Goal: Task Accomplishment & Management: Complete application form

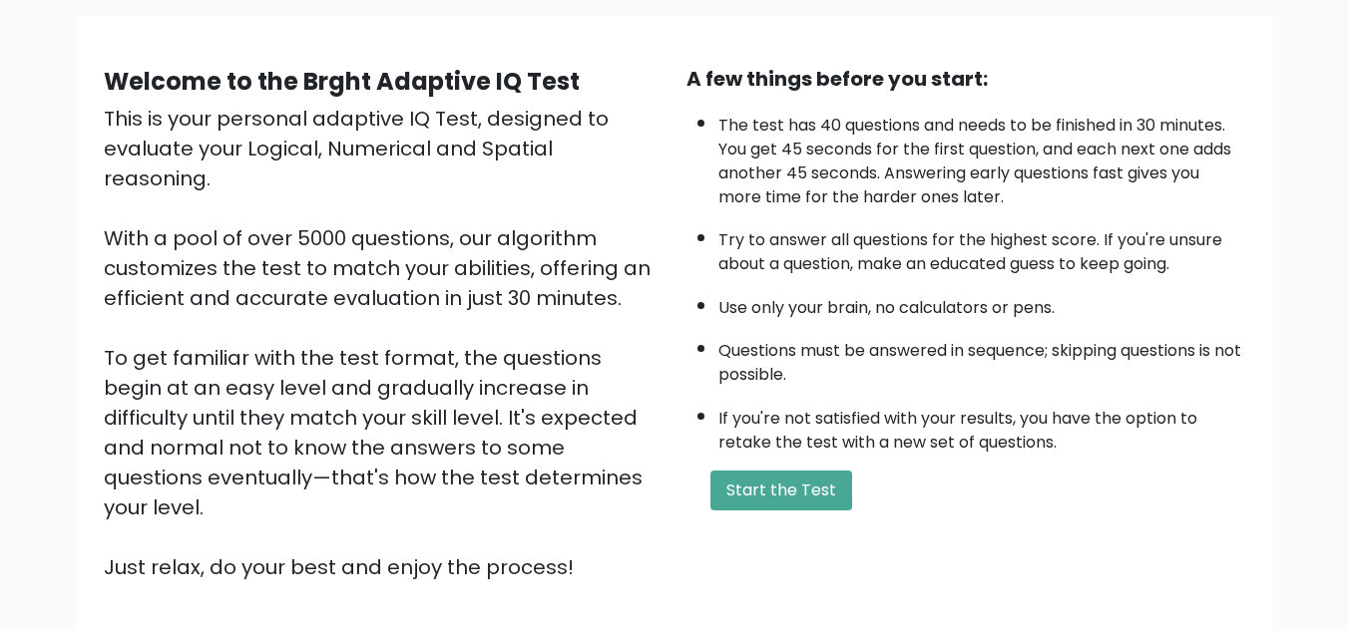
scroll to position [143, 0]
click at [828, 488] on button "Start the Test" at bounding box center [781, 490] width 142 height 40
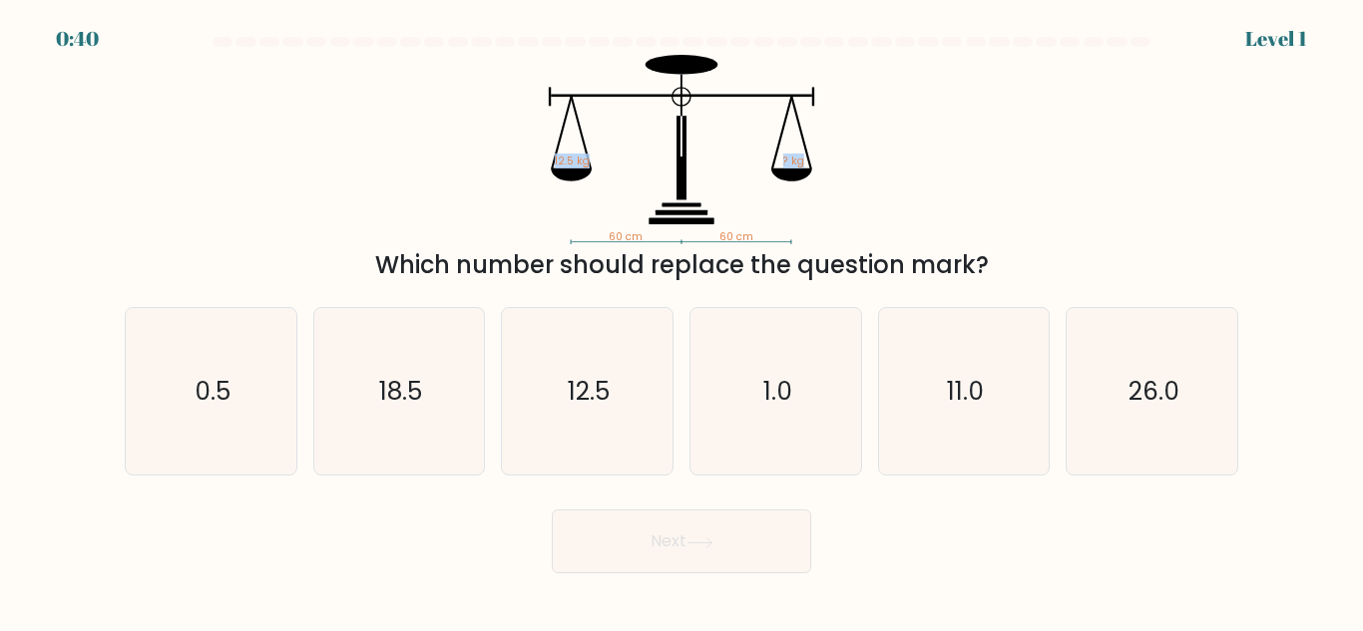
drag, startPoint x: 463, startPoint y: 82, endPoint x: 1103, endPoint y: 221, distance: 655.5
click at [1103, 221] on div "60 cm 60 cm 12.5 kg ? kg Which number should replace the question mark?" at bounding box center [681, 169] width 1137 height 228
click at [870, 245] on div "60 cm 60 cm 12.5 kg ? kg Which number should replace the question mark?" at bounding box center [681, 169] width 1137 height 228
click at [584, 405] on text "12.5" at bounding box center [589, 391] width 42 height 35
click at [681, 321] on input "c. 12.5" at bounding box center [681, 318] width 1 height 5
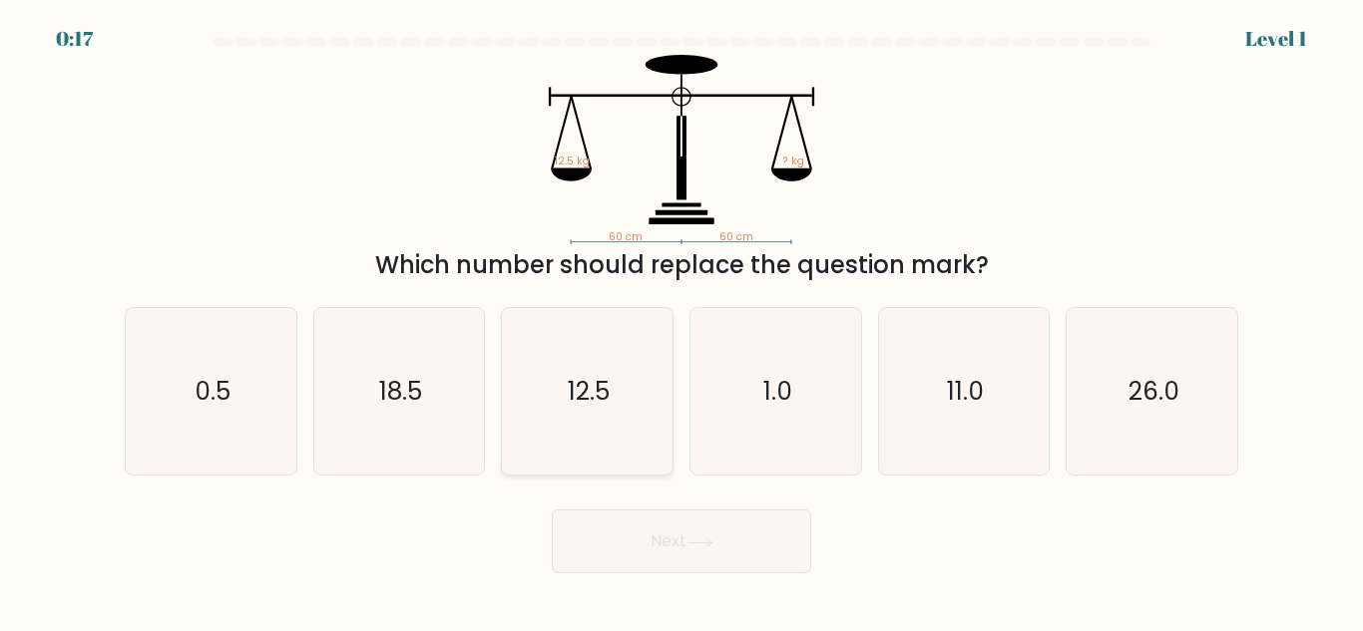
radio input "true"
click at [719, 548] on button "Next" at bounding box center [681, 542] width 259 height 64
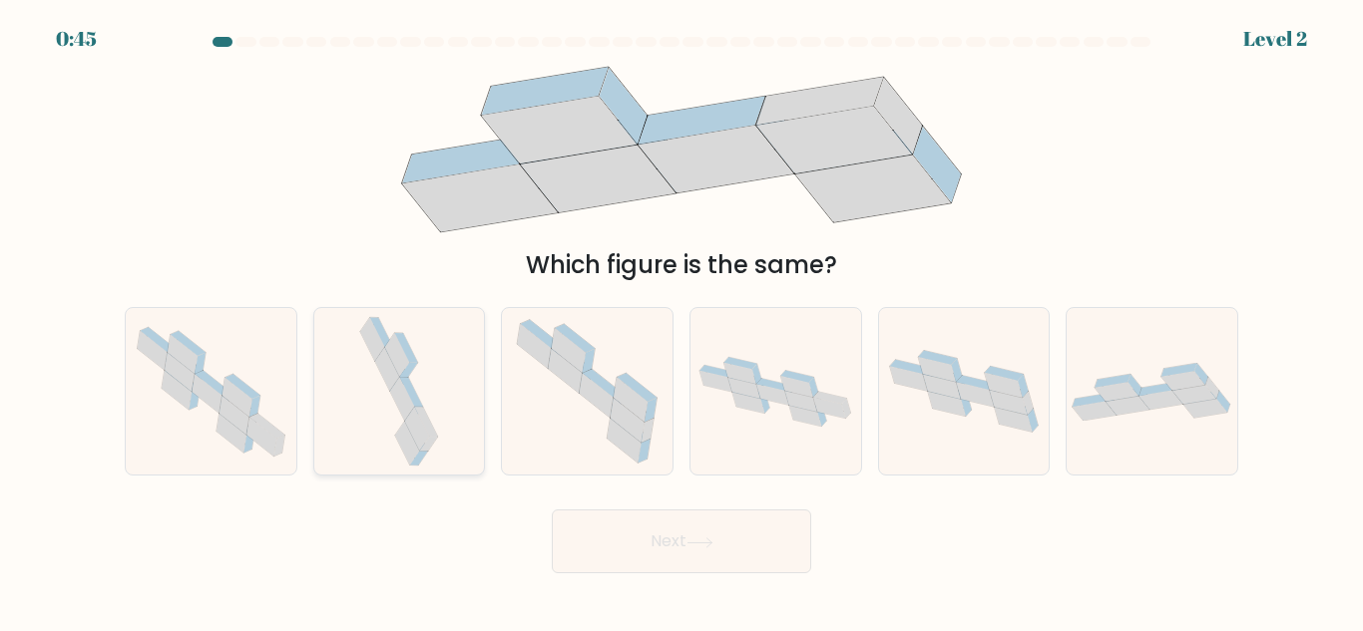
click at [441, 435] on icon at bounding box center [399, 391] width 88 height 167
click at [681, 321] on input "b." at bounding box center [681, 318] width 1 height 5
radio input "true"
click at [634, 529] on button "Next" at bounding box center [681, 542] width 259 height 64
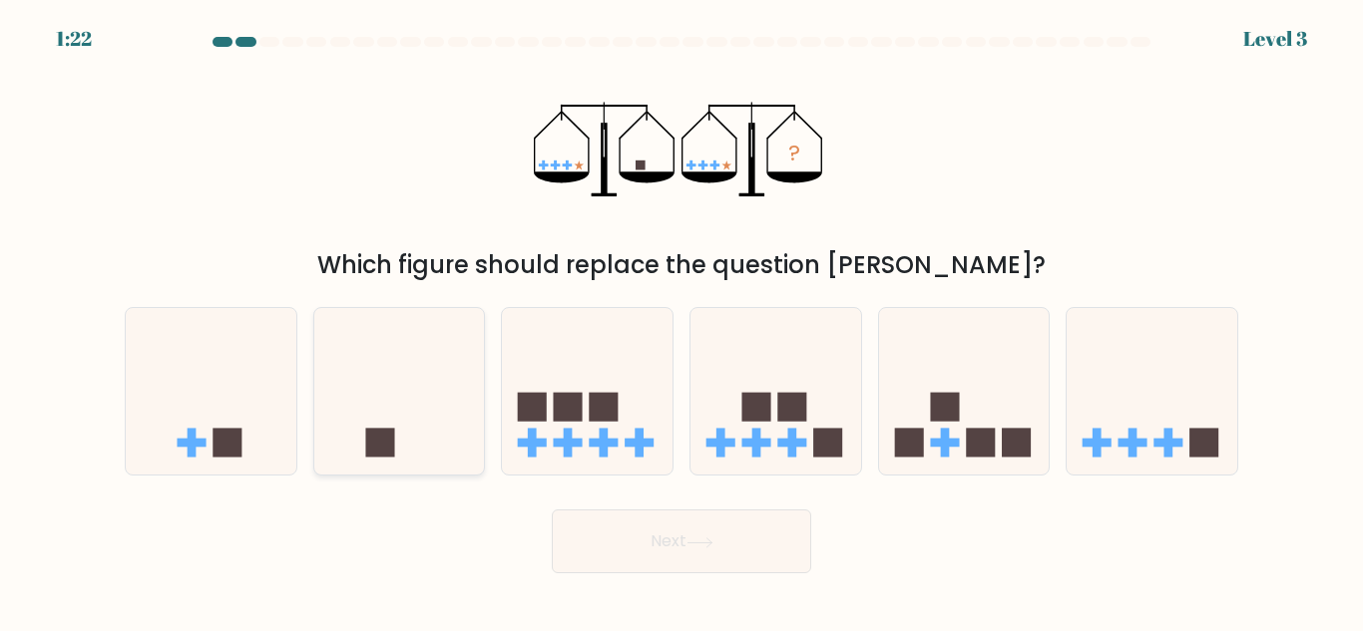
click at [359, 442] on icon at bounding box center [399, 391] width 171 height 141
click at [681, 321] on input "b." at bounding box center [681, 318] width 1 height 5
radio input "true"
click at [710, 538] on icon at bounding box center [699, 543] width 27 height 11
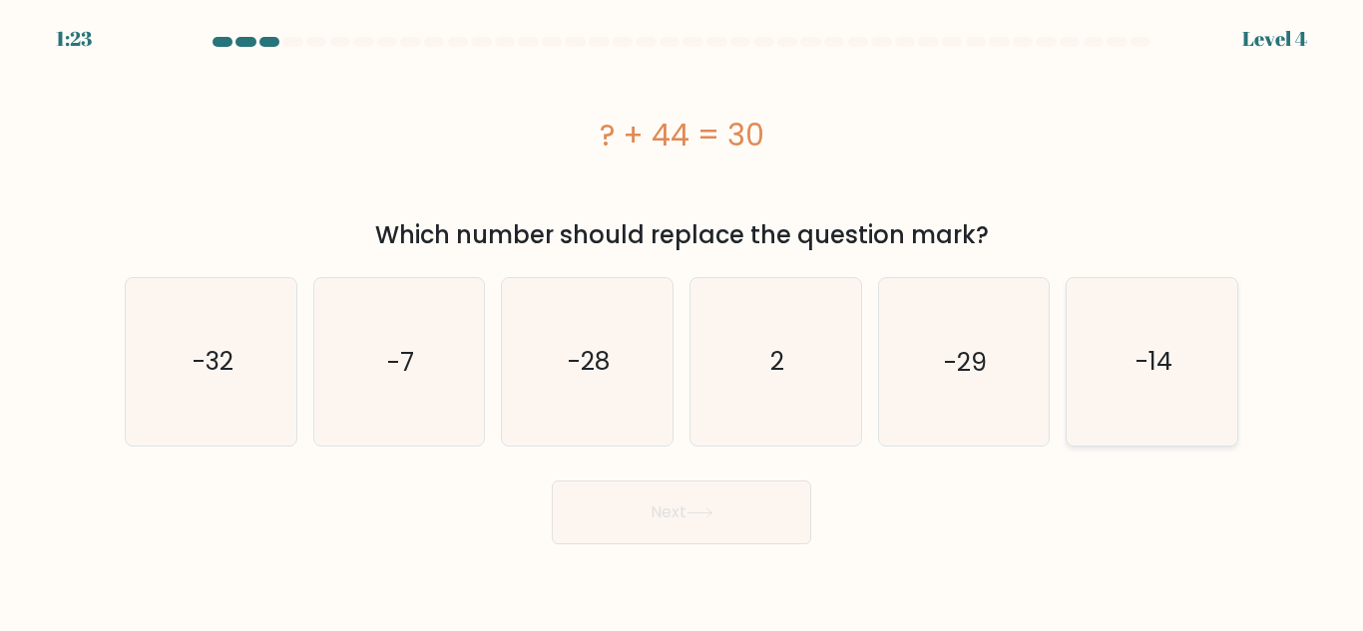
click at [1168, 362] on text "-14" at bounding box center [1153, 361] width 37 height 35
click at [682, 321] on input "f. -14" at bounding box center [681, 318] width 1 height 5
radio input "true"
click at [770, 515] on button "Next" at bounding box center [681, 513] width 259 height 64
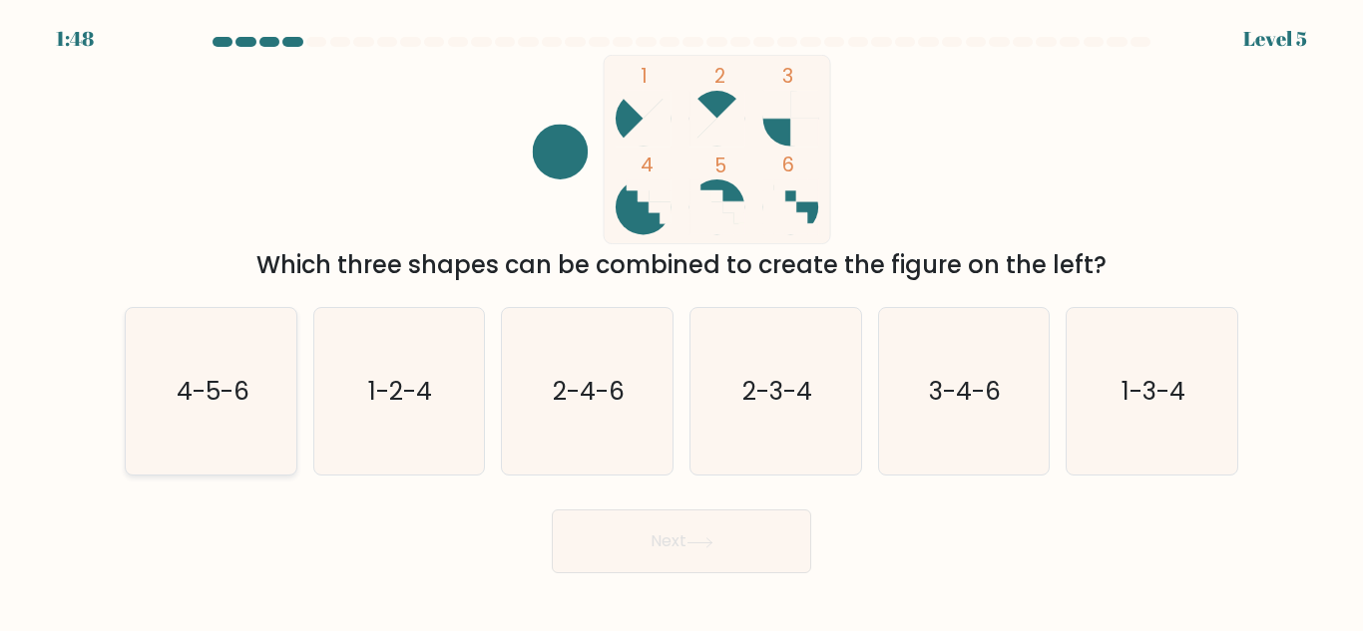
click at [198, 394] on text "4-5-6" at bounding box center [212, 391] width 73 height 35
click at [681, 321] on input "a. 4-5-6" at bounding box center [681, 318] width 1 height 5
radio input "true"
click at [751, 546] on button "Next" at bounding box center [681, 542] width 259 height 64
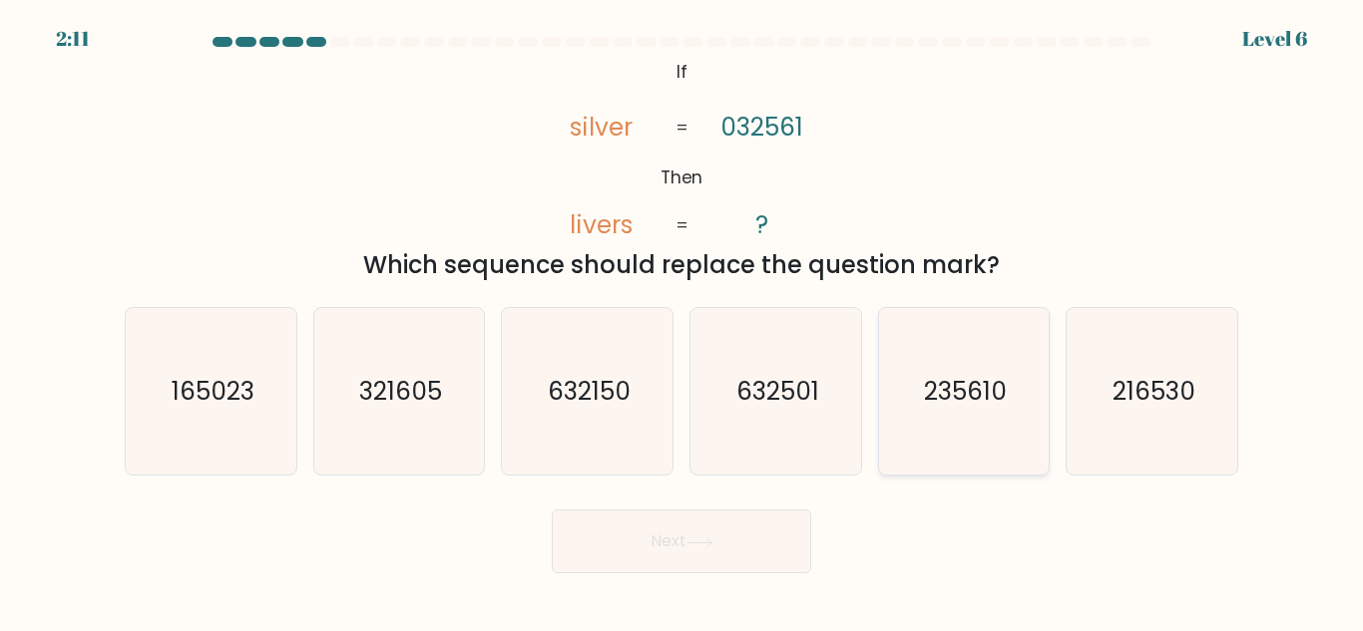
click at [1006, 380] on text "235610" at bounding box center [965, 391] width 83 height 35
click at [682, 321] on input "e. 235610" at bounding box center [681, 318] width 1 height 5
radio input "true"
click at [719, 537] on button "Next" at bounding box center [681, 542] width 259 height 64
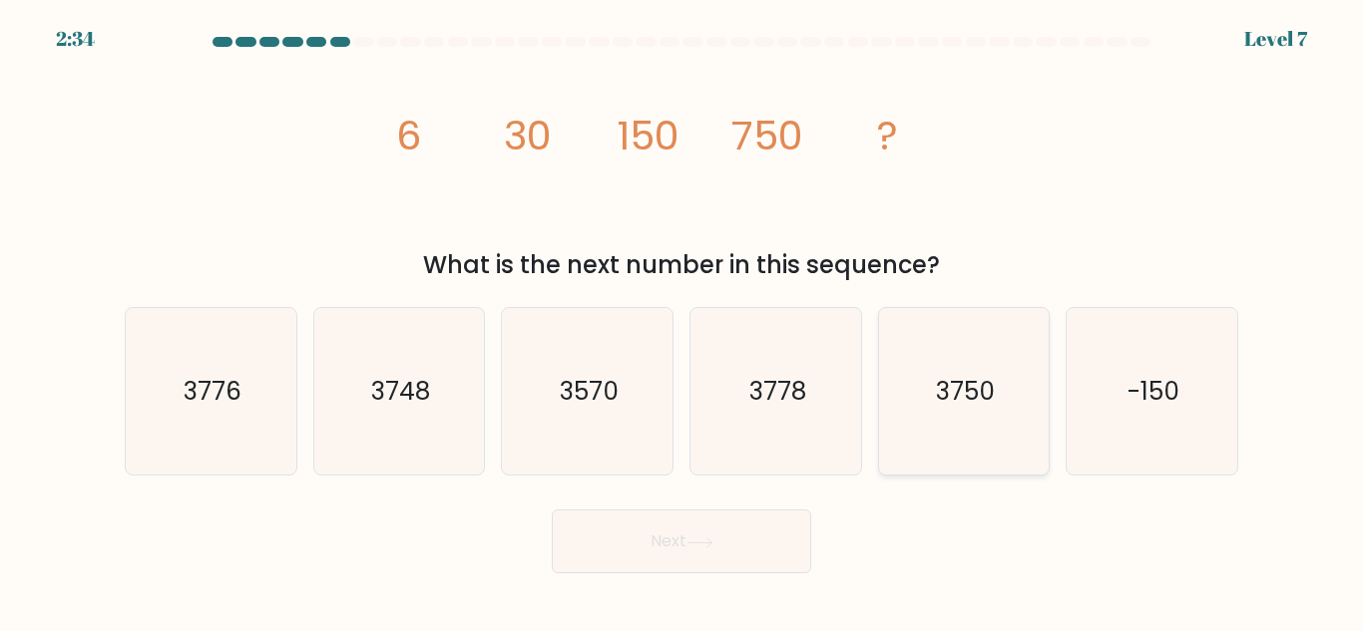
click at [991, 401] on text "3750" at bounding box center [965, 391] width 59 height 35
click at [682, 321] on input "e. 3750" at bounding box center [681, 318] width 1 height 5
radio input "true"
click at [739, 548] on button "Next" at bounding box center [681, 542] width 259 height 64
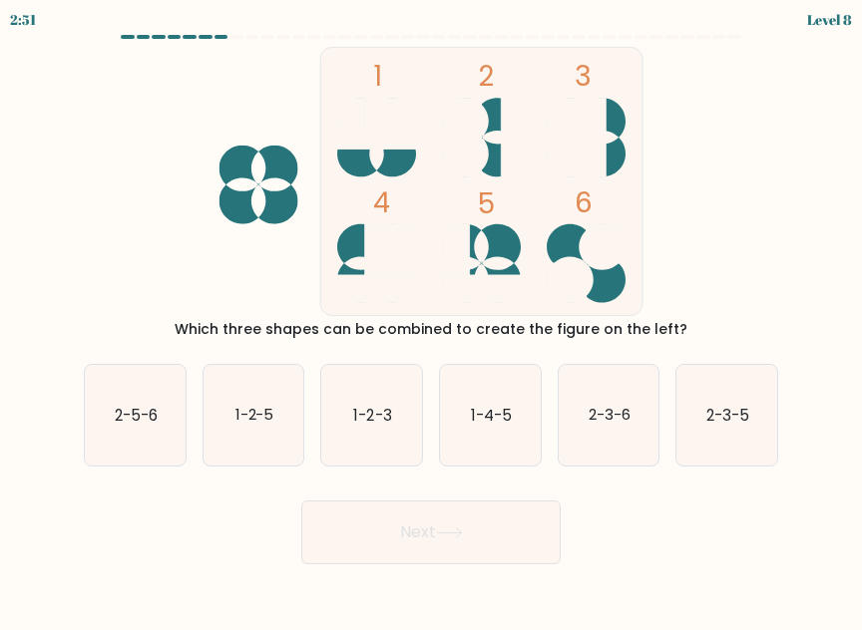
drag, startPoint x: 204, startPoint y: 529, endPoint x: 262, endPoint y: 525, distance: 59.0
click at [204, 530] on div "Next" at bounding box center [431, 528] width 718 height 74
drag, startPoint x: 118, startPoint y: 422, endPoint x: 165, endPoint y: 433, distance: 48.2
click at [119, 422] on text "2-5-6" at bounding box center [136, 415] width 43 height 21
click at [479, 532] on button "Next" at bounding box center [430, 533] width 259 height 64
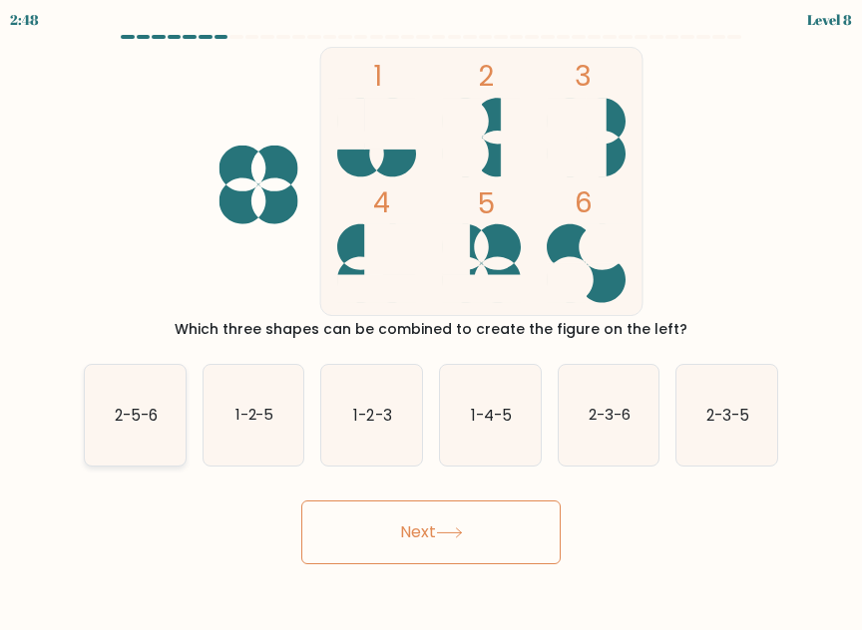
click at [163, 420] on icon "2-5-6" at bounding box center [135, 415] width 101 height 101
click at [431, 320] on input "a. 2-5-6" at bounding box center [431, 317] width 1 height 5
radio input "true"
click at [465, 523] on button "Next" at bounding box center [430, 533] width 259 height 64
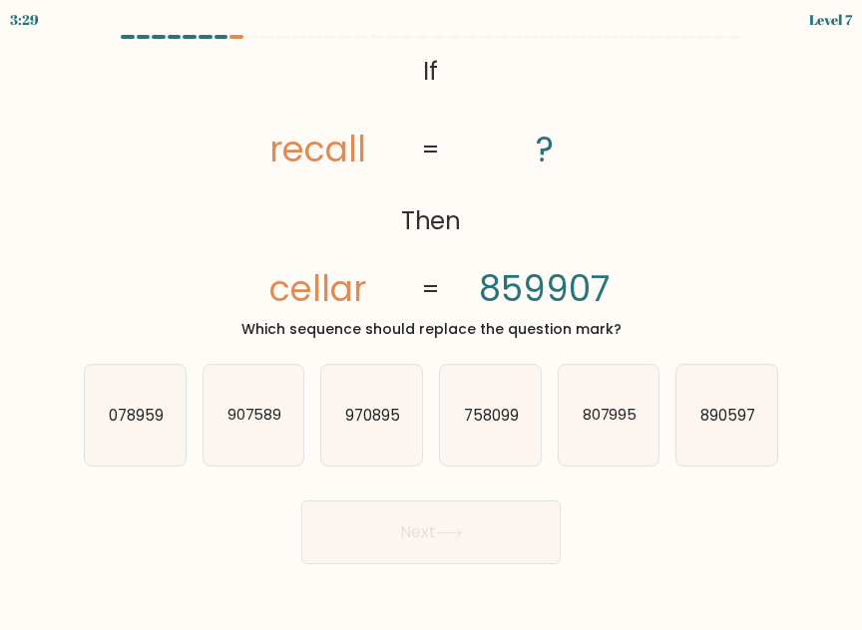
drag, startPoint x: 484, startPoint y: 132, endPoint x: 494, endPoint y: 129, distance: 10.4
click at [484, 132] on icon "@import url('https://fonts.googleapis.com/css?family=Abril+Fatface:400,100,100i…" at bounding box center [430, 181] width 437 height 269
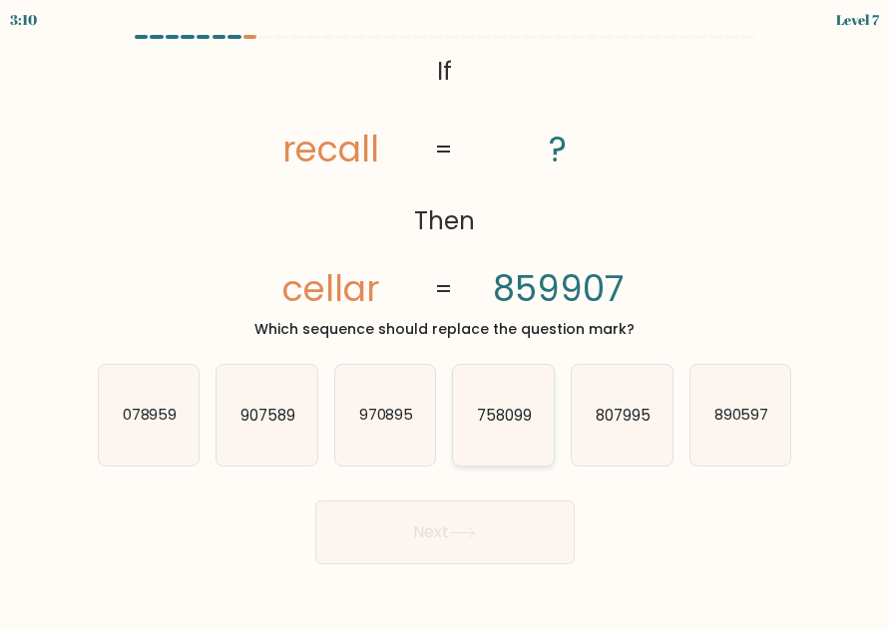
click at [491, 435] on icon "758099" at bounding box center [503, 415] width 101 height 101
click at [446, 320] on input "d. 758099" at bounding box center [445, 317] width 1 height 5
radio input "true"
click at [454, 521] on button "Next" at bounding box center [444, 533] width 259 height 64
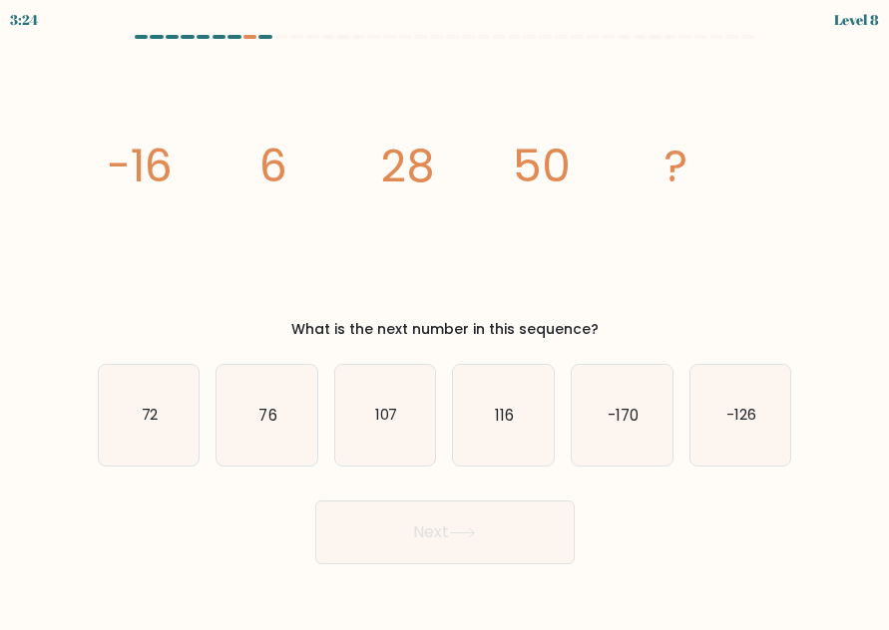
click at [46, 264] on form at bounding box center [444, 300] width 889 height 530
click at [157, 414] on text "72" at bounding box center [149, 415] width 17 height 21
click at [445, 320] on input "a. 72" at bounding box center [445, 317] width 1 height 5
radio input "true"
click at [470, 545] on button "Next" at bounding box center [444, 533] width 259 height 64
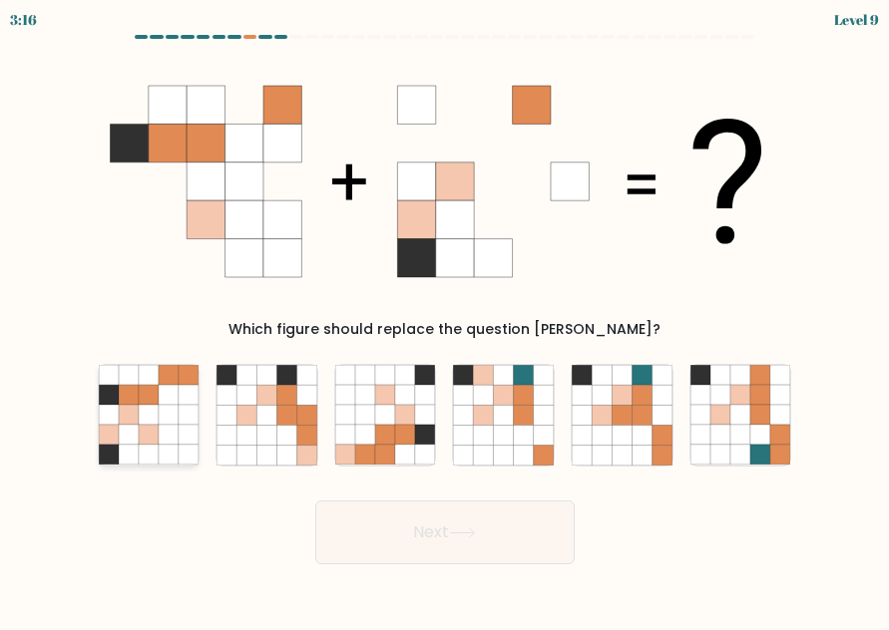
click at [167, 405] on icon at bounding box center [169, 395] width 20 height 20
click at [445, 320] on input "a." at bounding box center [445, 317] width 1 height 5
radio input "true"
click at [471, 552] on button "Next" at bounding box center [444, 533] width 259 height 64
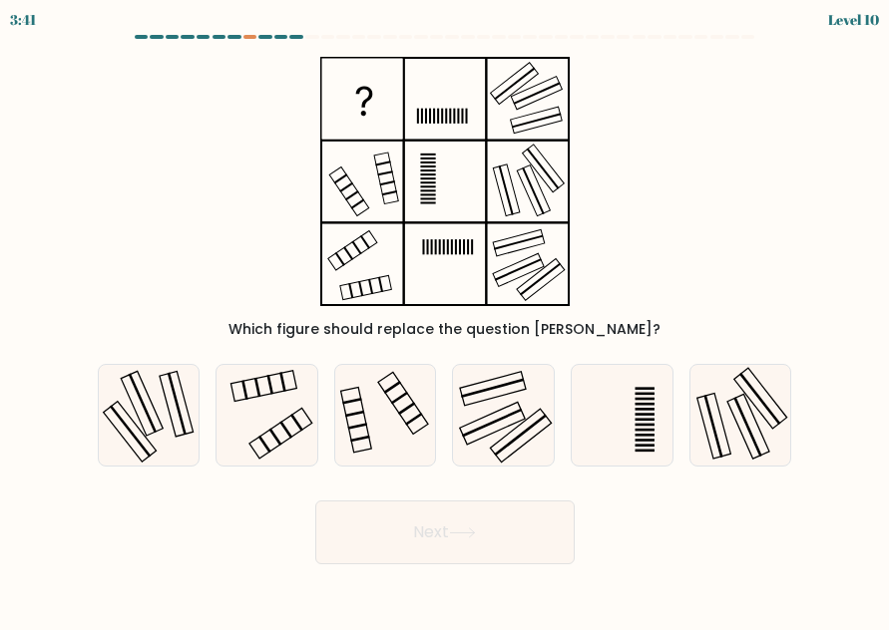
click at [260, 515] on div "Next" at bounding box center [445, 528] width 718 height 74
click at [270, 407] on icon at bounding box center [266, 415] width 101 height 101
click at [445, 320] on input "b." at bounding box center [445, 317] width 1 height 5
radio input "true"
click at [413, 549] on button "Next" at bounding box center [444, 533] width 259 height 64
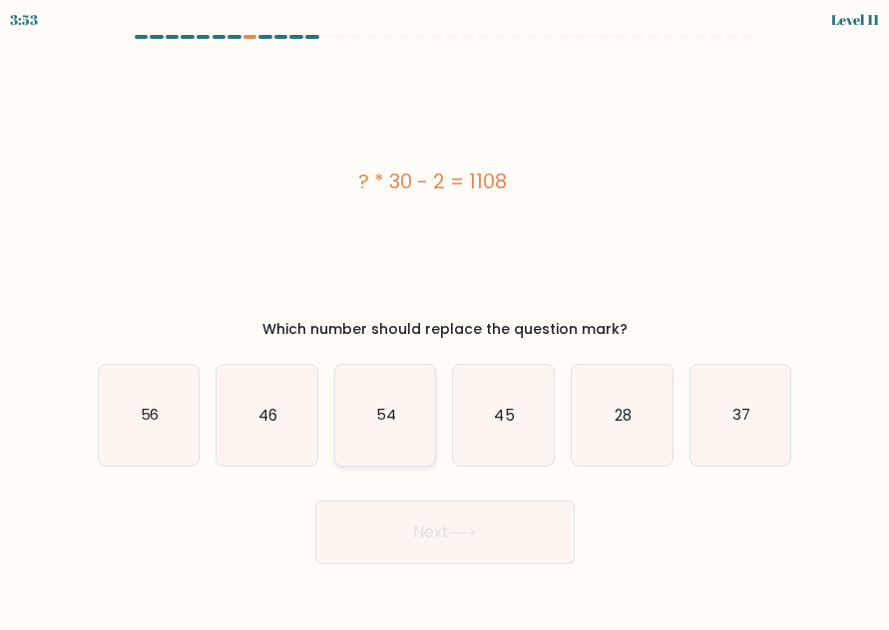
click at [228, 488] on form "a." at bounding box center [444, 300] width 889 height 530
click at [725, 423] on icon "37" at bounding box center [740, 415] width 101 height 101
click at [446, 320] on input "f. 37" at bounding box center [445, 317] width 1 height 5
radio input "true"
click at [520, 527] on button "Next" at bounding box center [444, 533] width 259 height 64
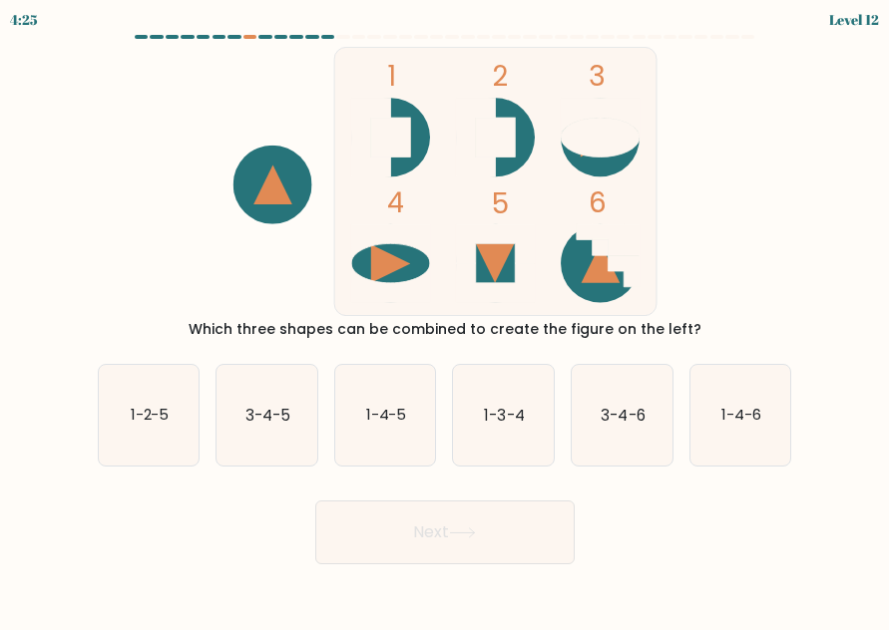
click at [246, 533] on div "Next" at bounding box center [445, 528] width 718 height 74
click at [385, 414] on text "1-4-5" at bounding box center [386, 415] width 41 height 21
click at [445, 320] on input "c. 1-4-5" at bounding box center [445, 317] width 1 height 5
radio input "true"
click at [413, 539] on button "Next" at bounding box center [444, 533] width 259 height 64
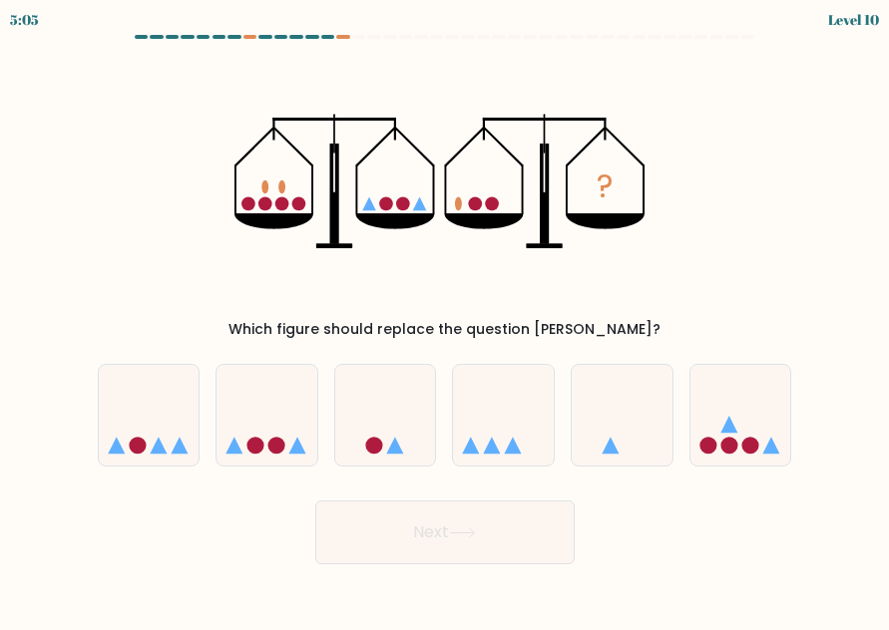
click at [99, 103] on div "? Which figure should replace the question mark?" at bounding box center [445, 193] width 718 height 293
click at [207, 508] on div "Next" at bounding box center [445, 528] width 718 height 74
click at [262, 430] on icon at bounding box center [266, 415] width 101 height 83
click at [445, 320] on input "b." at bounding box center [445, 317] width 1 height 5
radio input "true"
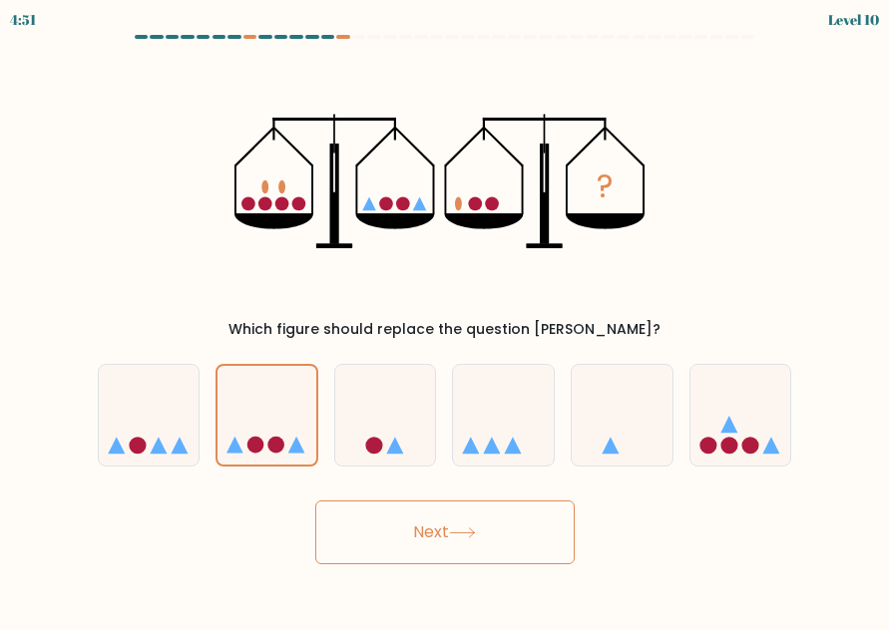
click at [400, 527] on button "Next" at bounding box center [444, 533] width 259 height 64
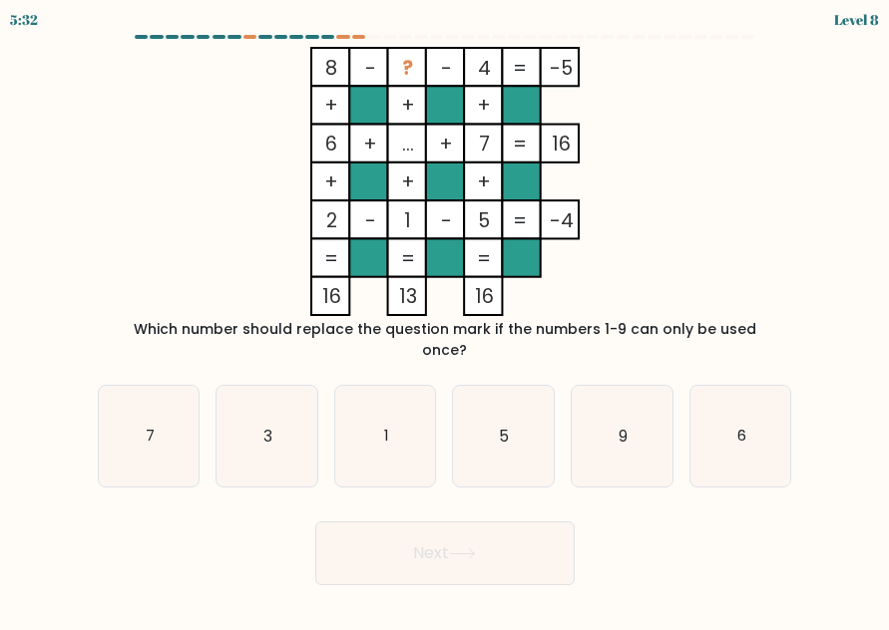
click at [198, 183] on icon "8 - ? - 4 -5 + + + 6 + ... + 7 16 + + + 2 - 1 - 5 = -4 = = = = 16 13 16 =" at bounding box center [445, 181] width 668 height 269
drag, startPoint x: 52, startPoint y: 237, endPoint x: 423, endPoint y: 301, distance: 376.6
click at [52, 236] on form at bounding box center [444, 310] width 889 height 551
click at [646, 406] on icon "9" at bounding box center [622, 436] width 101 height 101
click at [446, 320] on input "e. 9" at bounding box center [445, 317] width 1 height 5
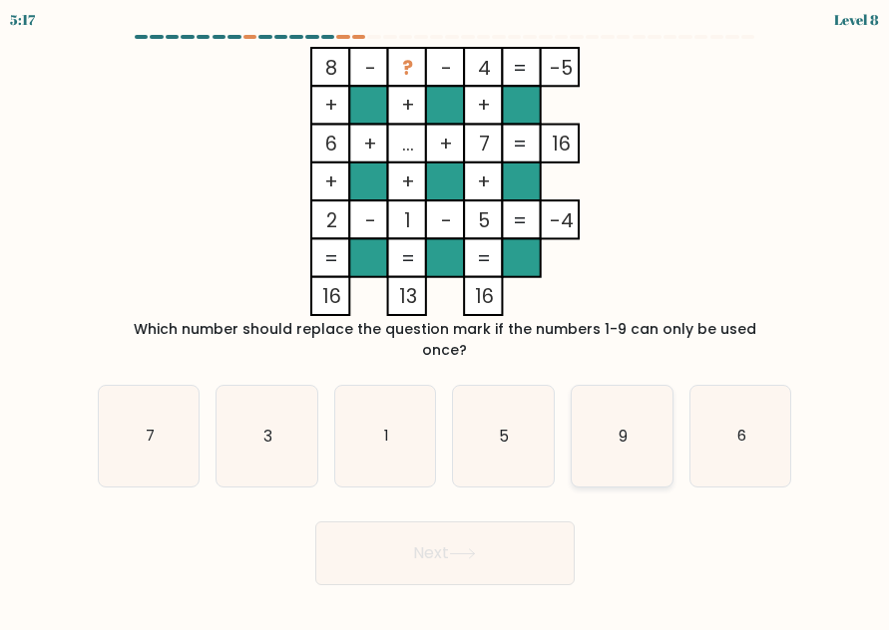
radio input "true"
click at [504, 552] on button "Next" at bounding box center [444, 554] width 259 height 64
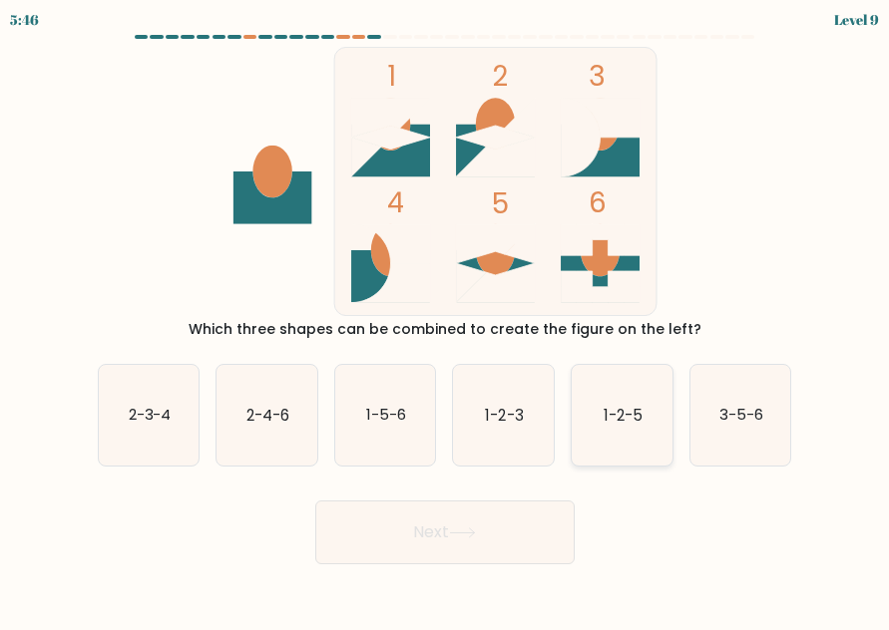
click at [626, 439] on icon "1-2-5" at bounding box center [622, 415] width 101 height 101
click at [446, 320] on input "e. 1-2-5" at bounding box center [445, 317] width 1 height 5
radio input "true"
click at [485, 513] on button "Next" at bounding box center [444, 533] width 259 height 64
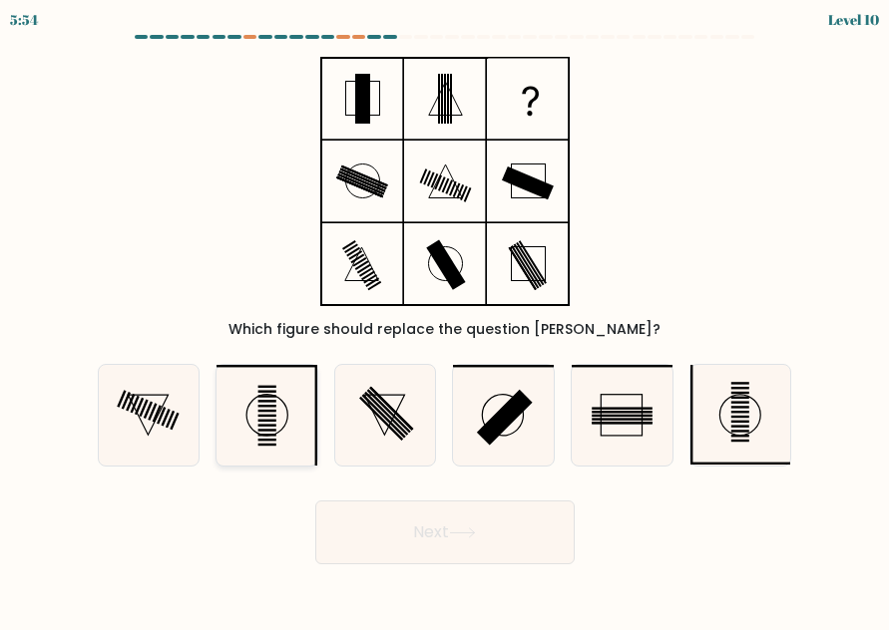
click at [274, 409] on icon at bounding box center [266, 415] width 101 height 101
click at [445, 320] on input "b." at bounding box center [445, 317] width 1 height 5
radio input "true"
click at [489, 519] on button "Next" at bounding box center [444, 533] width 259 height 64
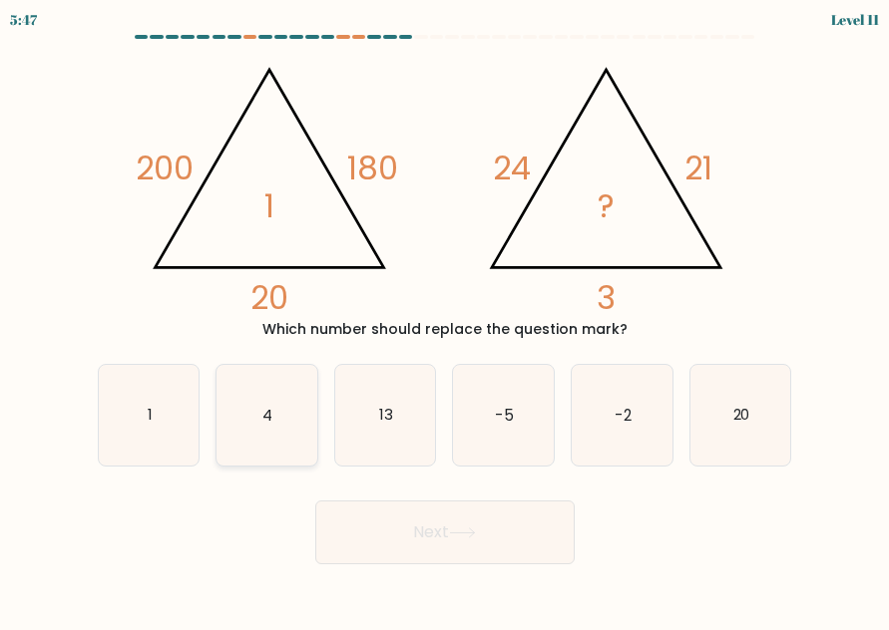
click at [259, 422] on icon "4" at bounding box center [266, 415] width 101 height 101
click at [445, 320] on input "b. 4" at bounding box center [445, 317] width 1 height 5
radio input "true"
click at [433, 535] on button "Next" at bounding box center [444, 533] width 259 height 64
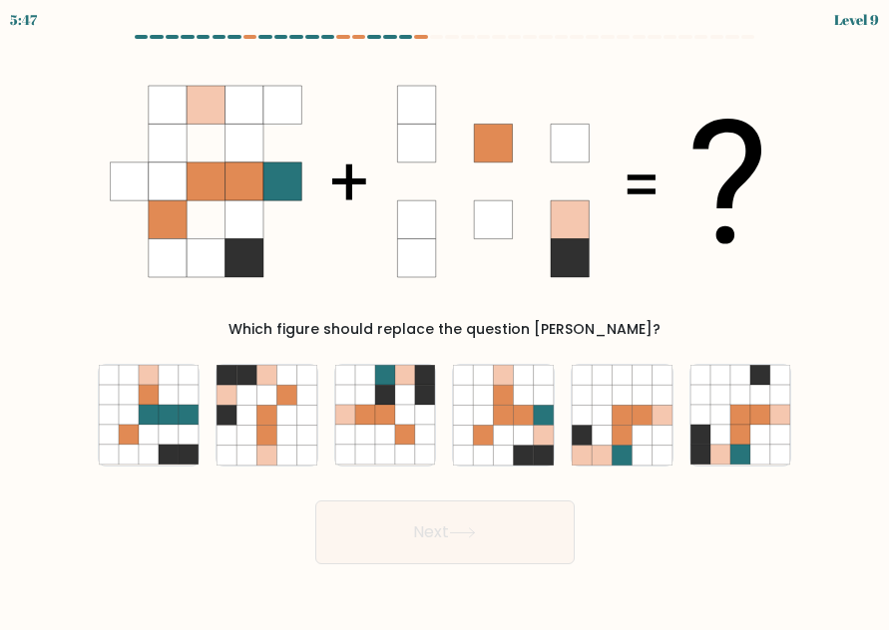
click at [127, 568] on body "5:47 Level 9" at bounding box center [444, 315] width 889 height 630
drag, startPoint x: 6, startPoint y: 542, endPoint x: 450, endPoint y: 457, distance: 451.9
click at [7, 541] on form at bounding box center [444, 300] width 889 height 530
click at [601, 414] on icon at bounding box center [602, 415] width 20 height 20
click at [446, 320] on input "e." at bounding box center [445, 317] width 1 height 5
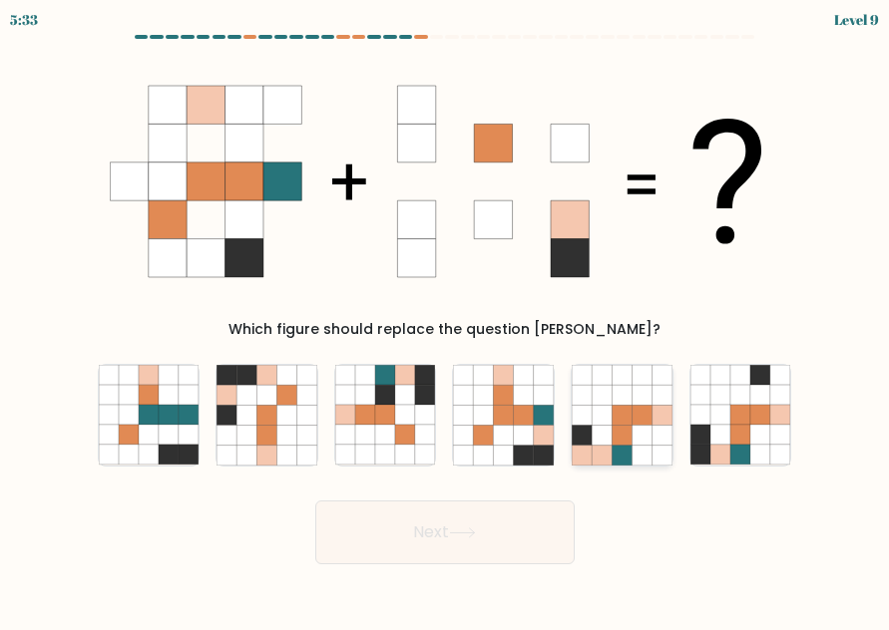
radio input "true"
click at [497, 407] on icon at bounding box center [504, 415] width 20 height 20
click at [446, 320] on input "d." at bounding box center [445, 317] width 1 height 5
radio input "true"
click at [469, 540] on button "Next" at bounding box center [444, 533] width 259 height 64
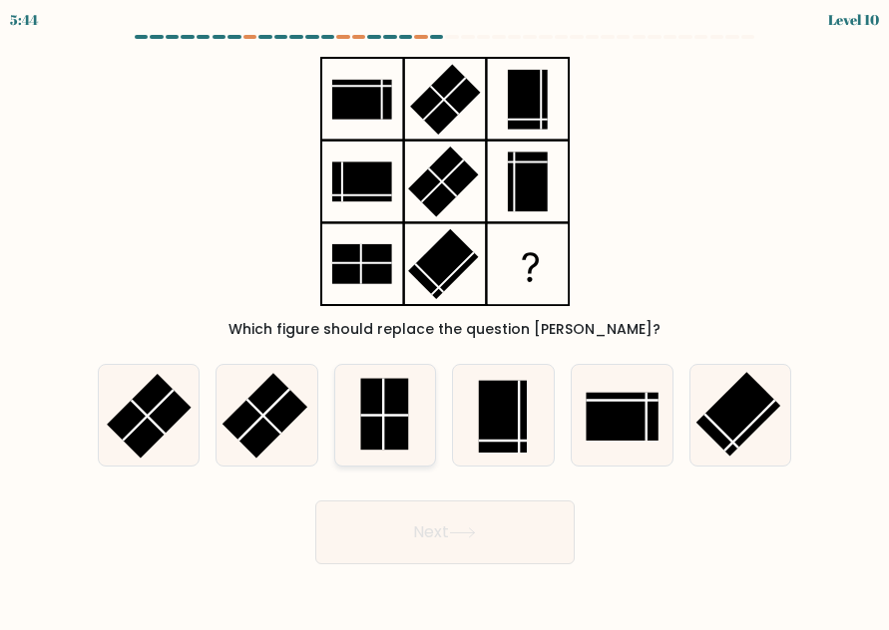
click at [390, 422] on rect at bounding box center [384, 415] width 48 height 72
click at [445, 320] on input "c." at bounding box center [445, 317] width 1 height 5
radio input "true"
click at [426, 537] on button "Next" at bounding box center [444, 533] width 259 height 64
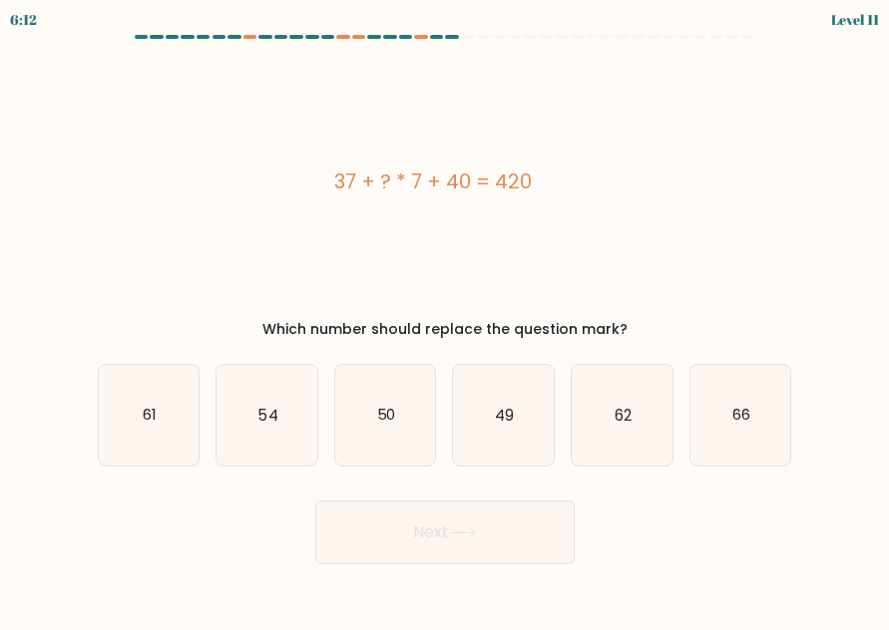
click at [127, 505] on div "Next" at bounding box center [445, 528] width 718 height 74
click at [501, 417] on text "49" at bounding box center [504, 415] width 19 height 21
click at [446, 320] on input "d. 49" at bounding box center [445, 317] width 1 height 5
radio input "true"
click at [465, 543] on button "Next" at bounding box center [444, 533] width 259 height 64
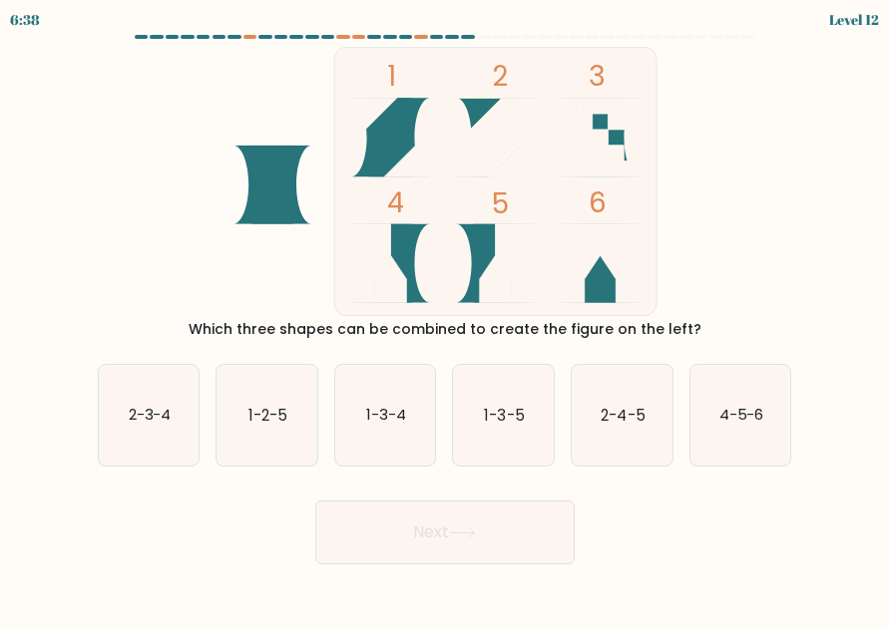
click at [63, 206] on form at bounding box center [444, 300] width 889 height 530
click at [744, 439] on icon "4-5-6" at bounding box center [740, 415] width 101 height 101
click at [446, 320] on input "f. 4-5-6" at bounding box center [445, 317] width 1 height 5
radio input "true"
click at [60, 220] on form at bounding box center [444, 300] width 889 height 530
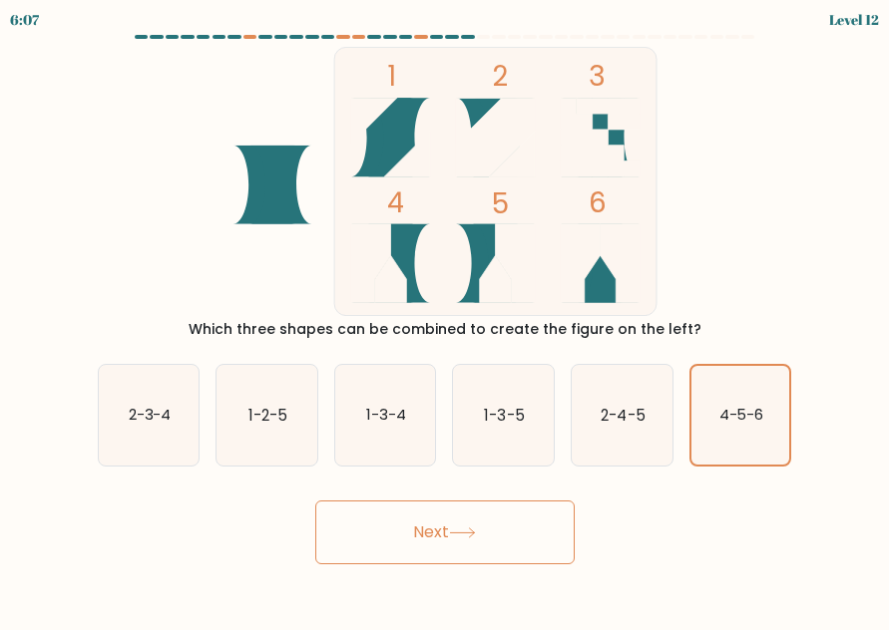
click at [468, 549] on button "Next" at bounding box center [444, 533] width 259 height 64
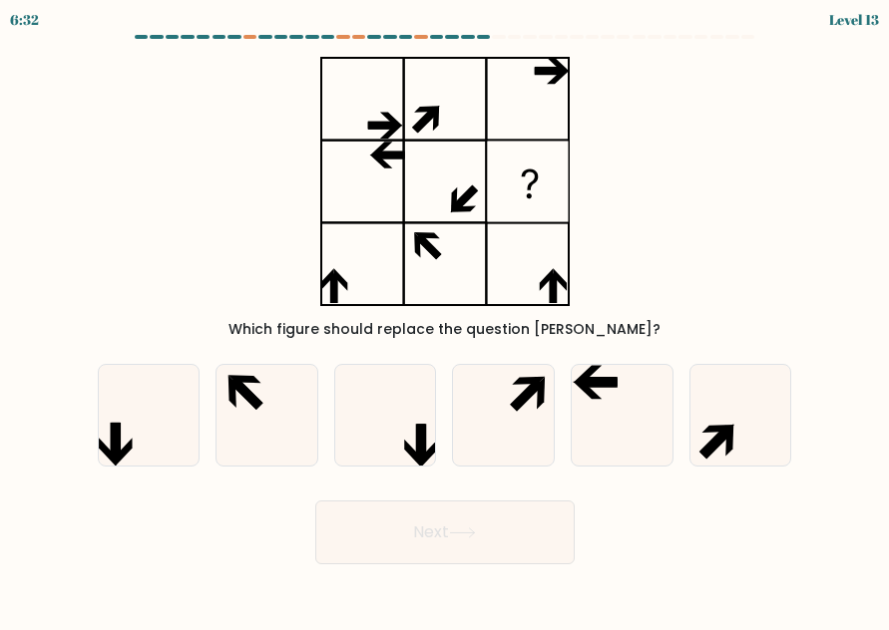
click at [156, 216] on div "Which figure should replace the question mark?" at bounding box center [445, 193] width 718 height 293
click at [391, 429] on icon at bounding box center [385, 415] width 101 height 101
click at [445, 320] on input "c." at bounding box center [445, 317] width 1 height 5
radio input "true"
click at [139, 550] on div "Next" at bounding box center [445, 528] width 718 height 74
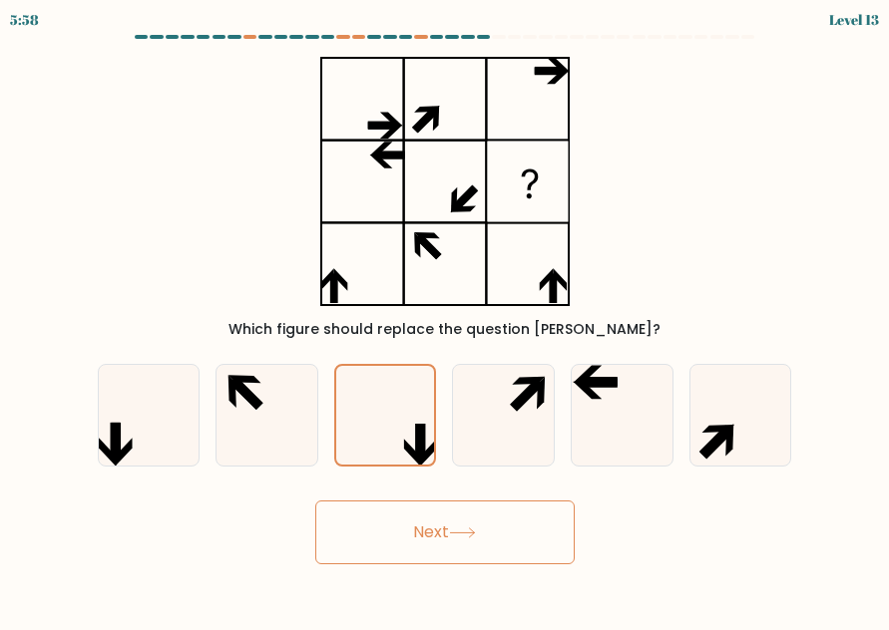
click at [501, 549] on button "Next" at bounding box center [444, 533] width 259 height 64
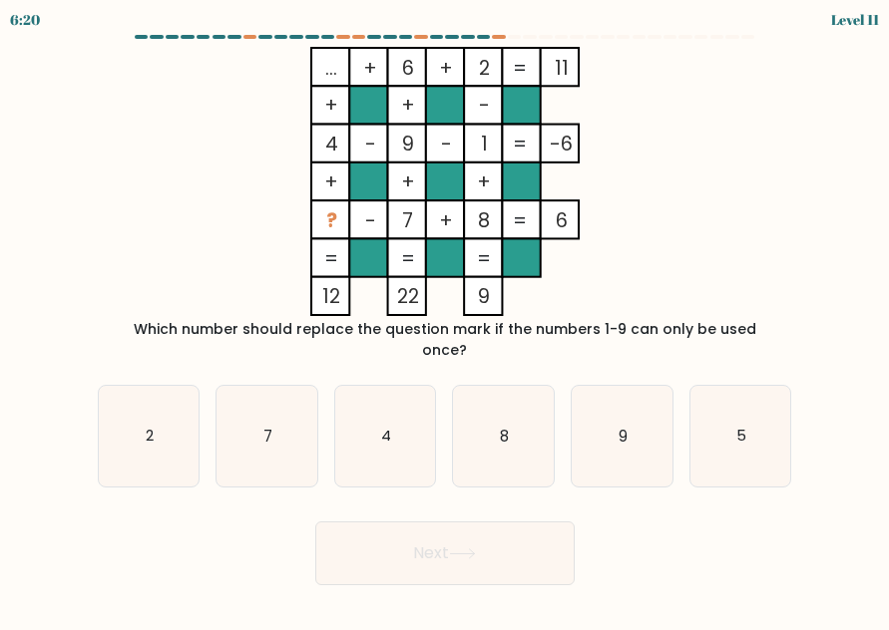
click at [104, 524] on div "Next" at bounding box center [445, 549] width 718 height 74
click at [718, 410] on icon "5" at bounding box center [740, 436] width 101 height 101
click at [446, 320] on input "f. 5" at bounding box center [445, 317] width 1 height 5
radio input "true"
click at [436, 550] on button "Next" at bounding box center [444, 554] width 259 height 64
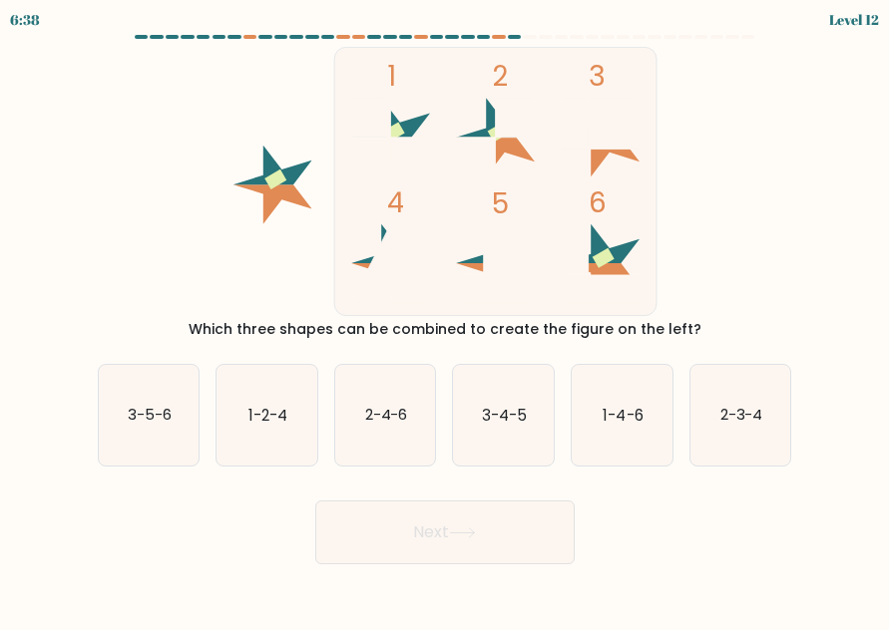
click at [96, 236] on div "1 2 3 4 5 6 Which three shapes can be combined to create the figure on the left?" at bounding box center [445, 193] width 718 height 293
click at [189, 234] on icon "1 2 3 4 5 6" at bounding box center [445, 181] width 537 height 269
click at [151, 422] on text "3-5-6" at bounding box center [150, 415] width 44 height 21
click at [445, 320] on input "a. 3-5-6" at bounding box center [445, 317] width 1 height 5
radio input "true"
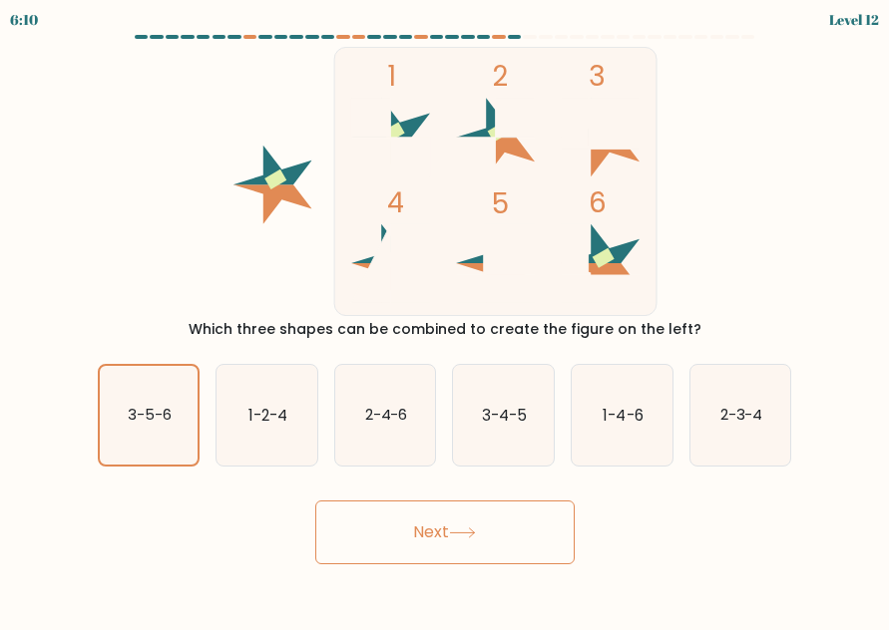
click at [429, 536] on button "Next" at bounding box center [444, 533] width 259 height 64
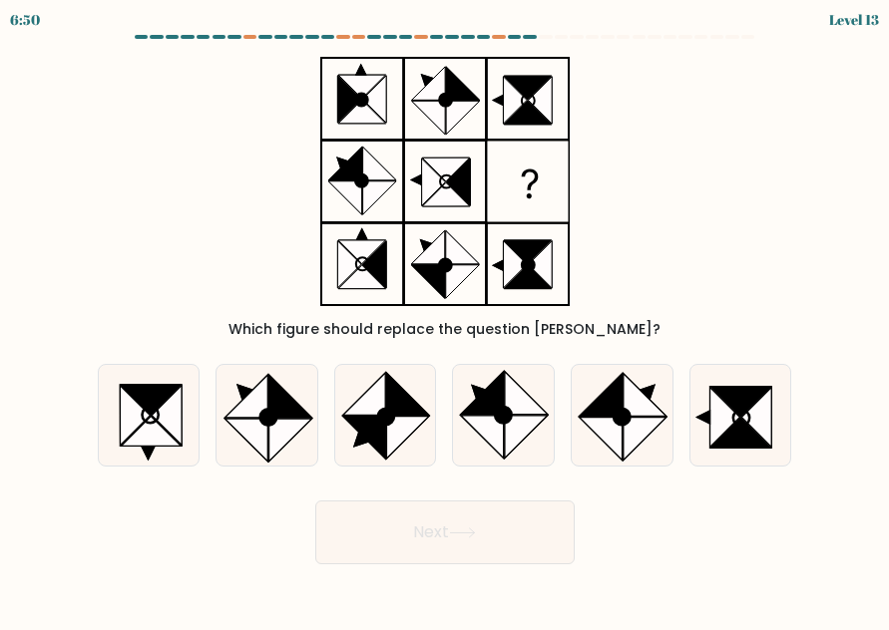
click at [130, 202] on div "Which figure should replace the question mark?" at bounding box center [445, 193] width 718 height 293
click at [145, 187] on div "Which figure should replace the question mark?" at bounding box center [445, 193] width 718 height 293
drag, startPoint x: 179, startPoint y: 191, endPoint x: 185, endPoint y: 202, distance: 12.5
click at [182, 190] on div "Which figure should replace the question mark?" at bounding box center [445, 193] width 718 height 293
click at [253, 444] on icon at bounding box center [246, 440] width 43 height 43
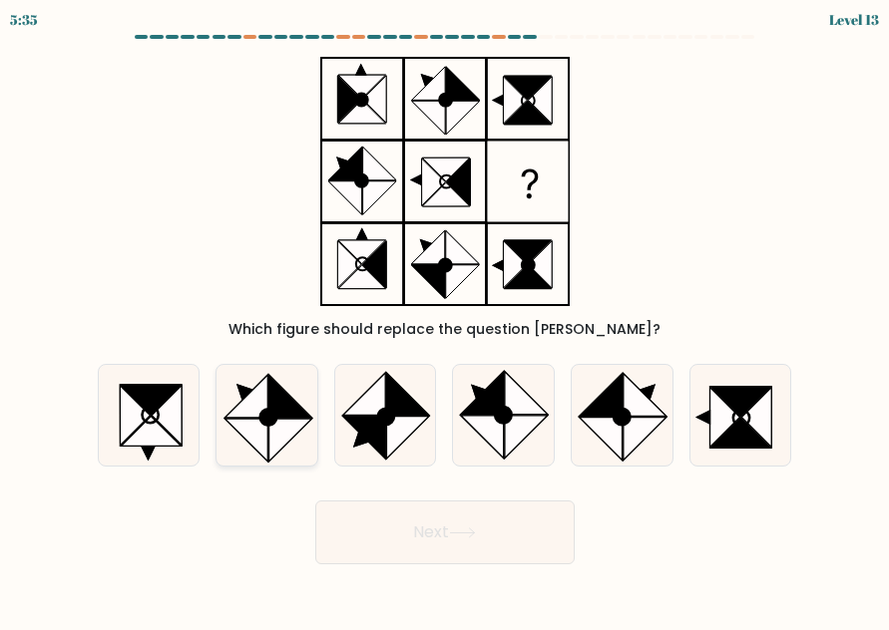
click at [445, 320] on input "b." at bounding box center [445, 317] width 1 height 5
radio input "true"
click at [372, 442] on icon at bounding box center [364, 438] width 43 height 43
click at [445, 320] on input "c." at bounding box center [445, 317] width 1 height 5
radio input "true"
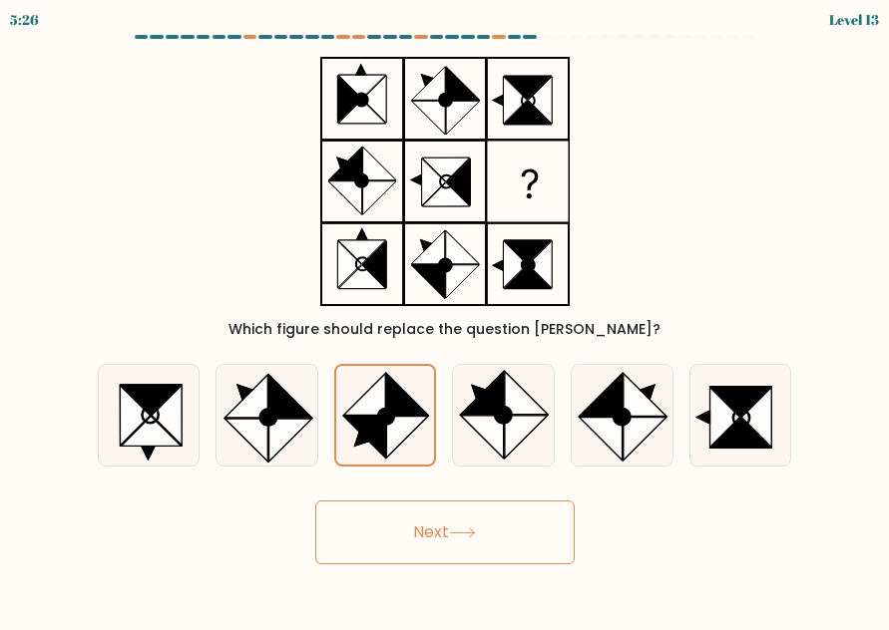
click at [418, 546] on button "Next" at bounding box center [444, 533] width 259 height 64
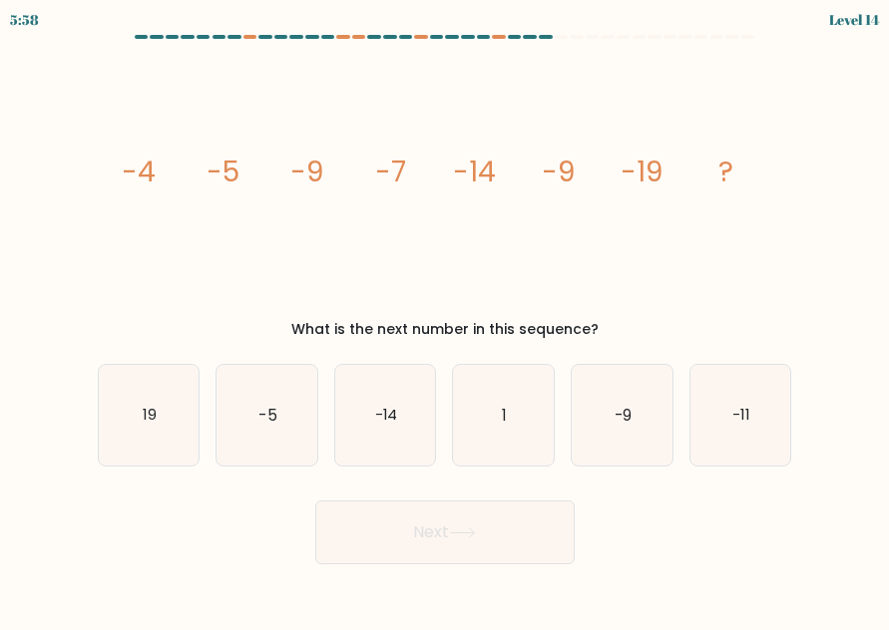
click at [128, 144] on icon "image/svg+xml -4 -5 -9 -7 -14 -9 -19 ?" at bounding box center [445, 181] width 670 height 269
drag, startPoint x: 73, startPoint y: 244, endPoint x: 104, endPoint y: 245, distance: 30.9
click at [75, 244] on form at bounding box center [444, 300] width 889 height 530
drag, startPoint x: 737, startPoint y: 420, endPoint x: 654, endPoint y: 468, distance: 95.6
click at [738, 419] on text "-11" at bounding box center [741, 415] width 18 height 21
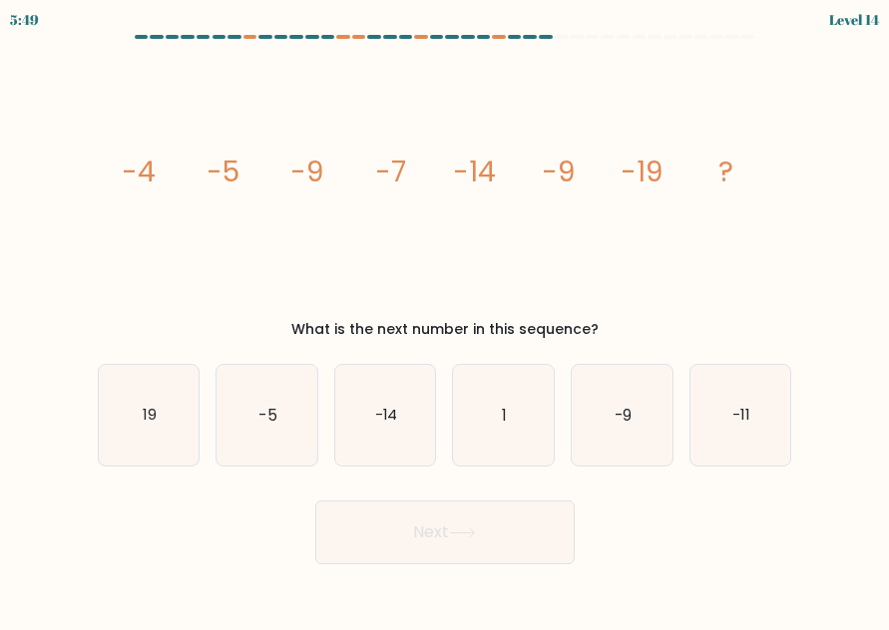
click at [446, 320] on input "f. -11" at bounding box center [445, 317] width 1 height 5
radio input "true"
click at [481, 547] on button "Next" at bounding box center [444, 533] width 259 height 64
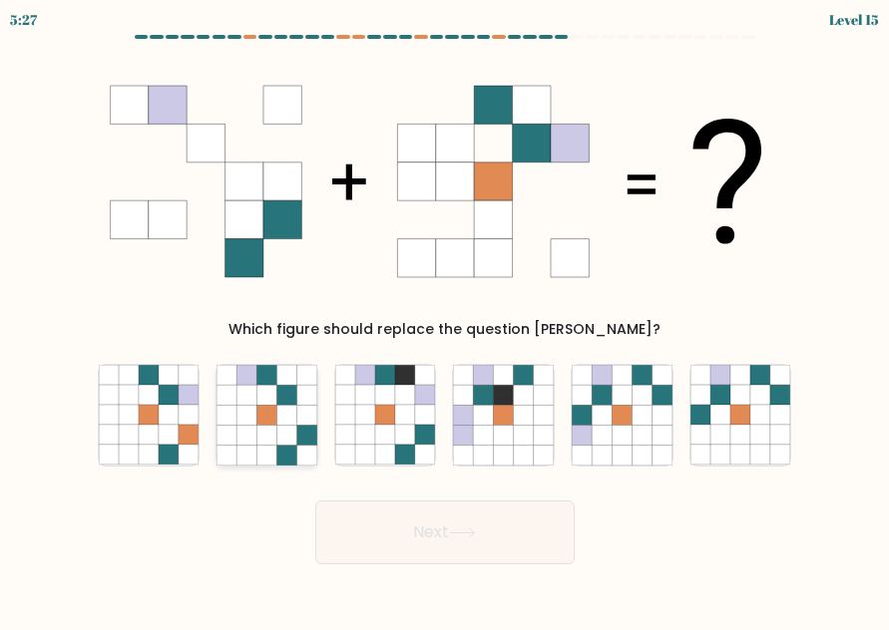
click at [280, 429] on icon at bounding box center [287, 436] width 20 height 20
click at [445, 320] on input "b." at bounding box center [445, 317] width 1 height 5
radio input "true"
click at [68, 52] on form at bounding box center [444, 300] width 889 height 530
click at [211, 532] on div "Next" at bounding box center [445, 528] width 718 height 74
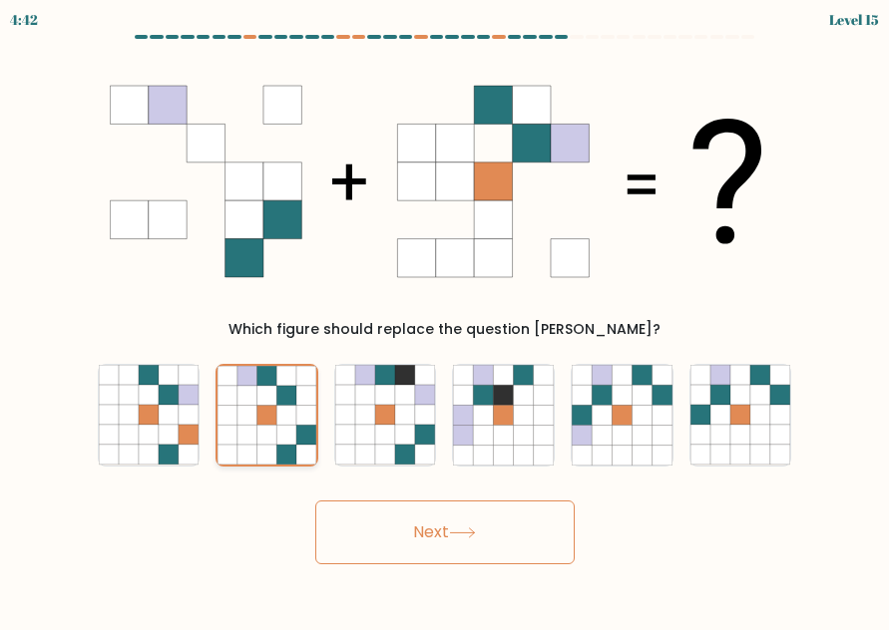
click at [256, 436] on icon at bounding box center [247, 435] width 20 height 20
click at [445, 320] on input "b." at bounding box center [445, 317] width 1 height 5
click at [410, 534] on button "Next" at bounding box center [444, 533] width 259 height 64
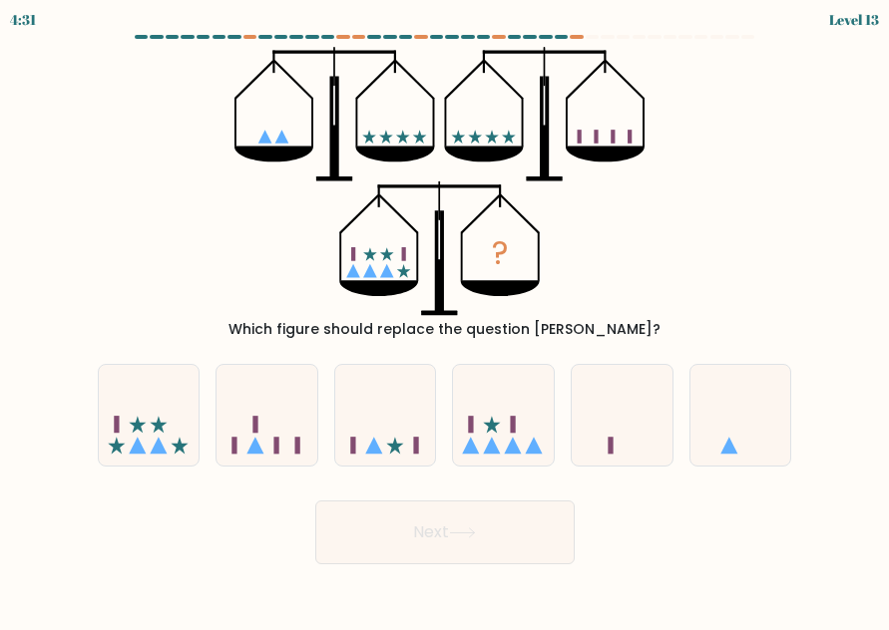
click at [99, 228] on div "? Which figure should replace the question mark?" at bounding box center [445, 193] width 718 height 293
click at [121, 410] on icon at bounding box center [149, 415] width 101 height 83
click at [445, 320] on input "a." at bounding box center [445, 317] width 1 height 5
radio input "true"
click at [483, 525] on button "Next" at bounding box center [444, 533] width 259 height 64
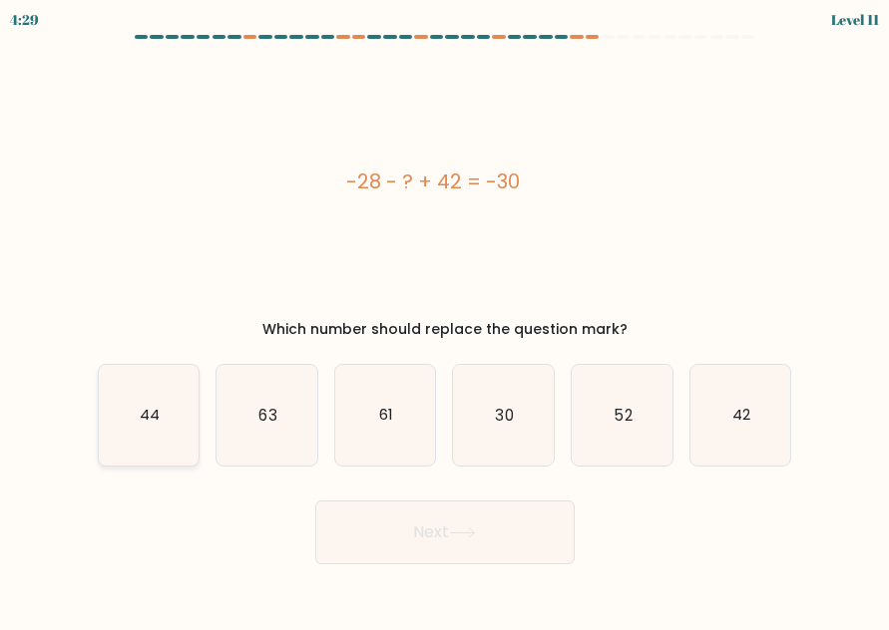
drag, startPoint x: 117, startPoint y: 405, endPoint x: 164, endPoint y: 430, distance: 53.1
click at [118, 405] on icon "44" at bounding box center [149, 415] width 101 height 101
click at [445, 320] on input "a. 44" at bounding box center [445, 317] width 1 height 5
radio input "true"
click at [406, 535] on button "Next" at bounding box center [444, 533] width 259 height 64
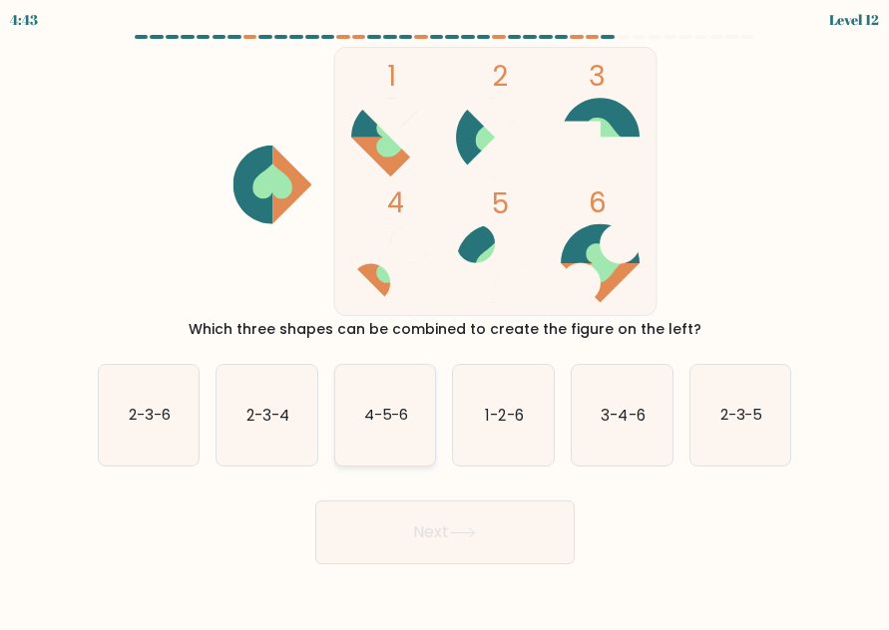
click at [386, 424] on text "4-5-6" at bounding box center [386, 415] width 45 height 21
click at [445, 320] on input "c. 4-5-6" at bounding box center [445, 317] width 1 height 5
radio input "true"
click at [387, 535] on button "Next" at bounding box center [444, 533] width 259 height 64
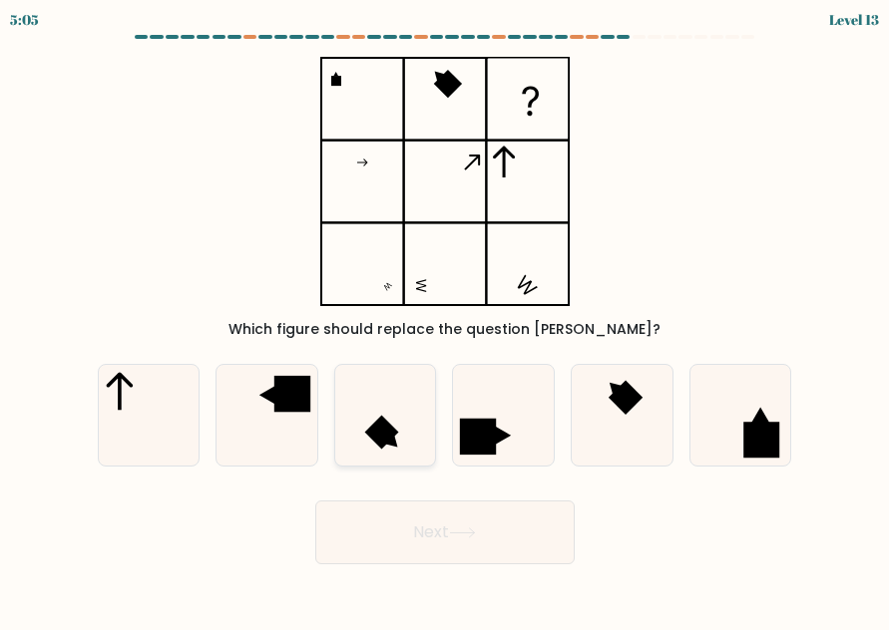
click at [387, 414] on icon at bounding box center [385, 415] width 101 height 101
click at [445, 320] on input "c." at bounding box center [445, 317] width 1 height 5
radio input "true"
click at [411, 539] on button "Next" at bounding box center [444, 533] width 259 height 64
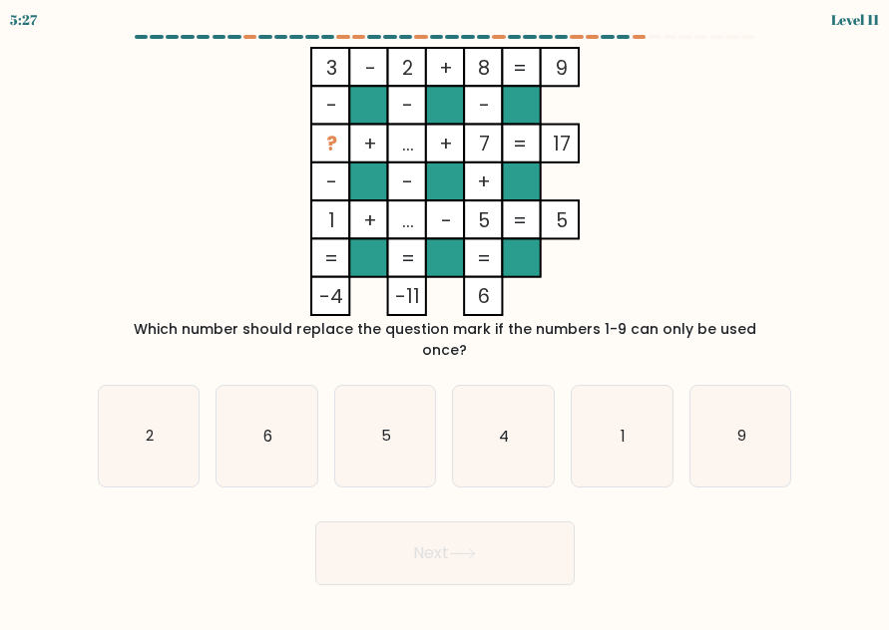
drag, startPoint x: 147, startPoint y: 521, endPoint x: 204, endPoint y: 468, distance: 77.6
click at [147, 520] on div "Next" at bounding box center [445, 549] width 718 height 74
drag, startPoint x: 265, startPoint y: 410, endPoint x: 357, endPoint y: 509, distance: 134.8
click at [265, 426] on text "6" at bounding box center [267, 436] width 9 height 21
click at [445, 320] on input "b. 6" at bounding box center [445, 317] width 1 height 5
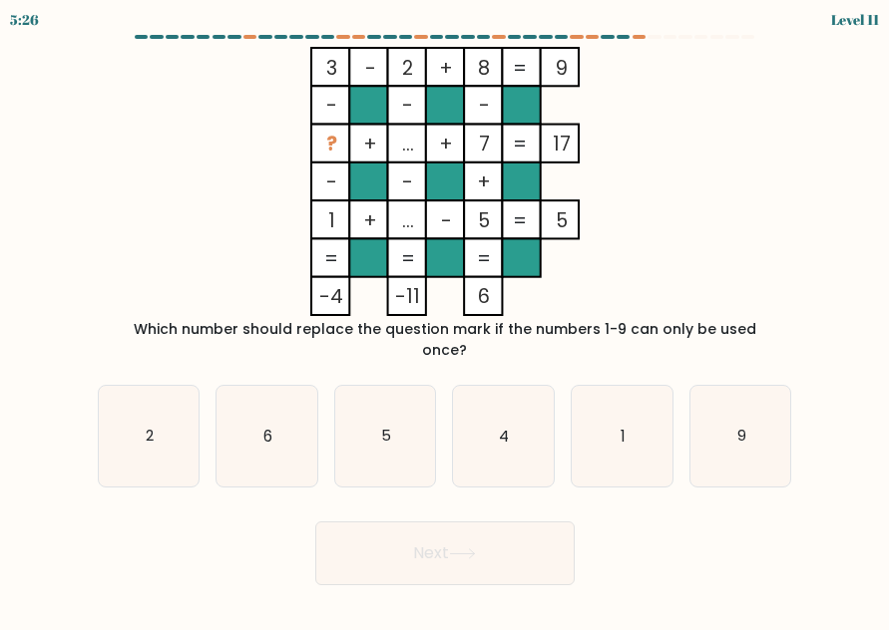
radio input "true"
click at [363, 522] on button "Next" at bounding box center [444, 554] width 259 height 64
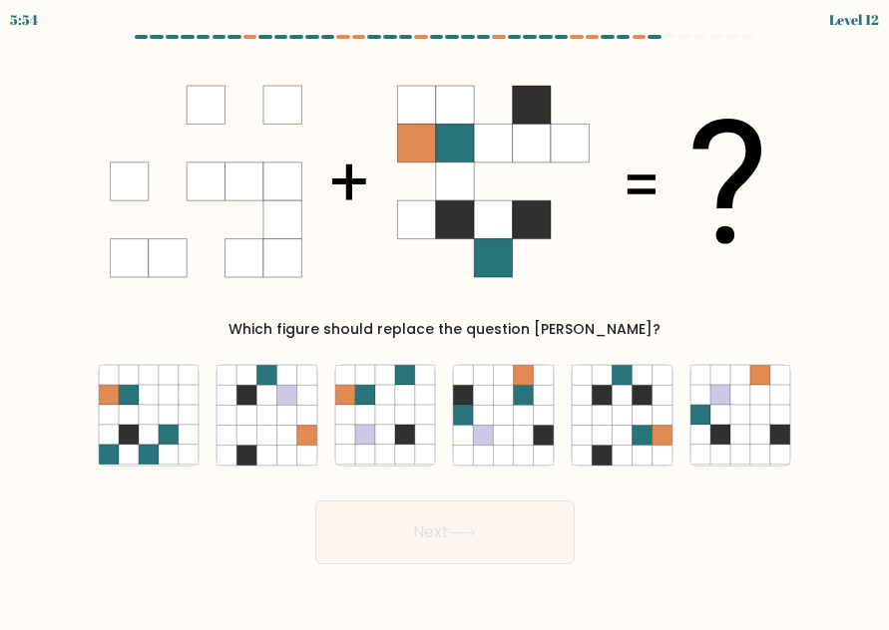
click at [410, 143] on icon at bounding box center [416, 143] width 38 height 38
click at [122, 412] on icon at bounding box center [129, 415] width 20 height 20
click at [445, 320] on input "a." at bounding box center [445, 317] width 1 height 5
radio input "true"
click at [199, 513] on div "Next" at bounding box center [445, 528] width 718 height 74
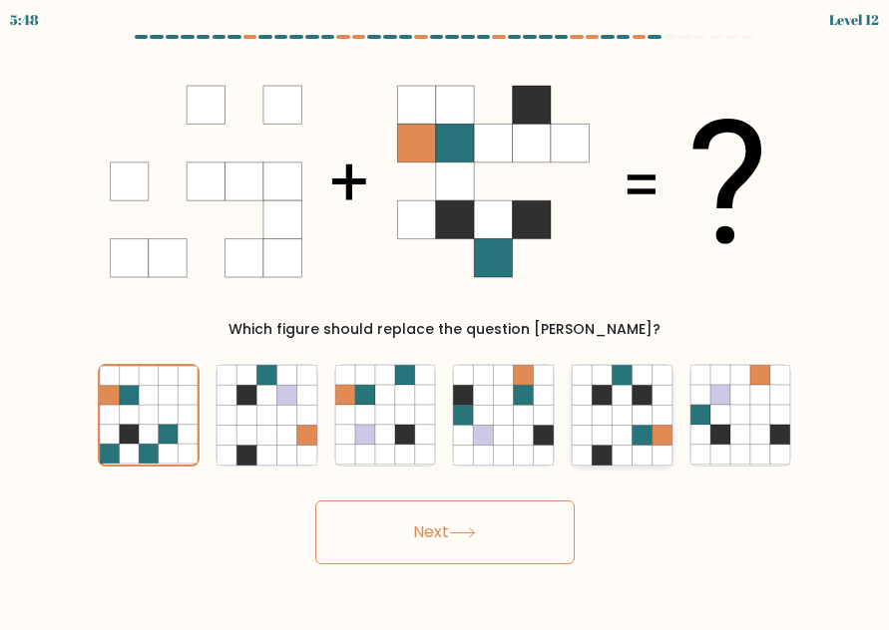
click at [609, 455] on icon at bounding box center [602, 456] width 20 height 20
click at [446, 320] on input "e." at bounding box center [445, 317] width 1 height 5
radio input "true"
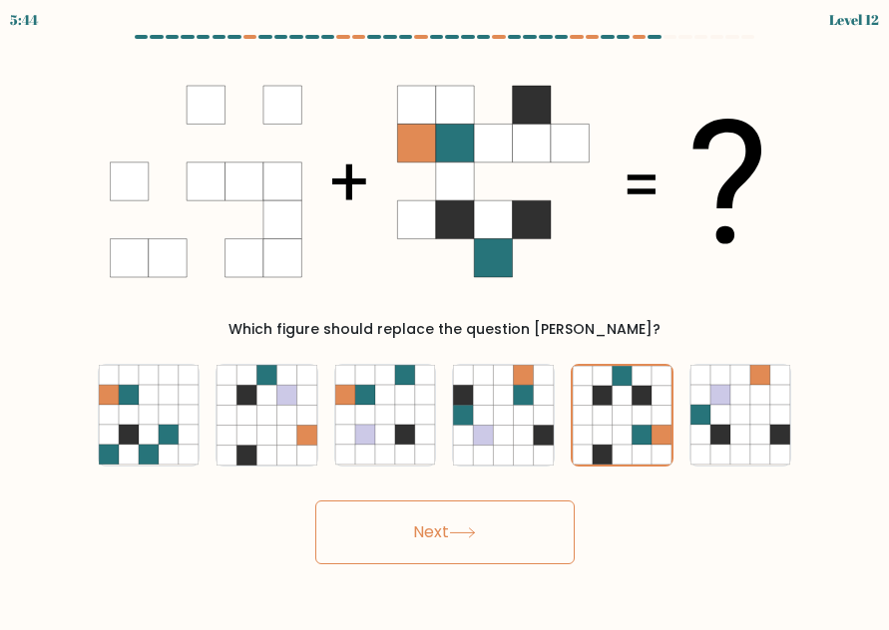
click at [502, 529] on button "Next" at bounding box center [444, 533] width 259 height 64
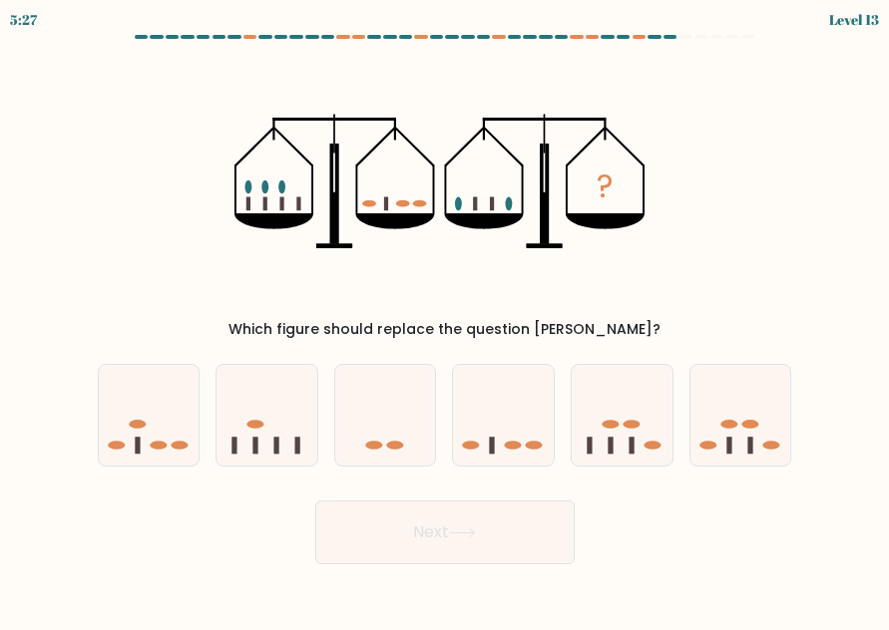
drag, startPoint x: 246, startPoint y: 202, endPoint x: 294, endPoint y: 205, distance: 48.0
click at [294, 205] on icon "?" at bounding box center [444, 181] width 421 height 269
click at [754, 428] on ellipse at bounding box center [749, 424] width 17 height 9
click at [446, 320] on input "f." at bounding box center [445, 317] width 1 height 5
radio input "true"
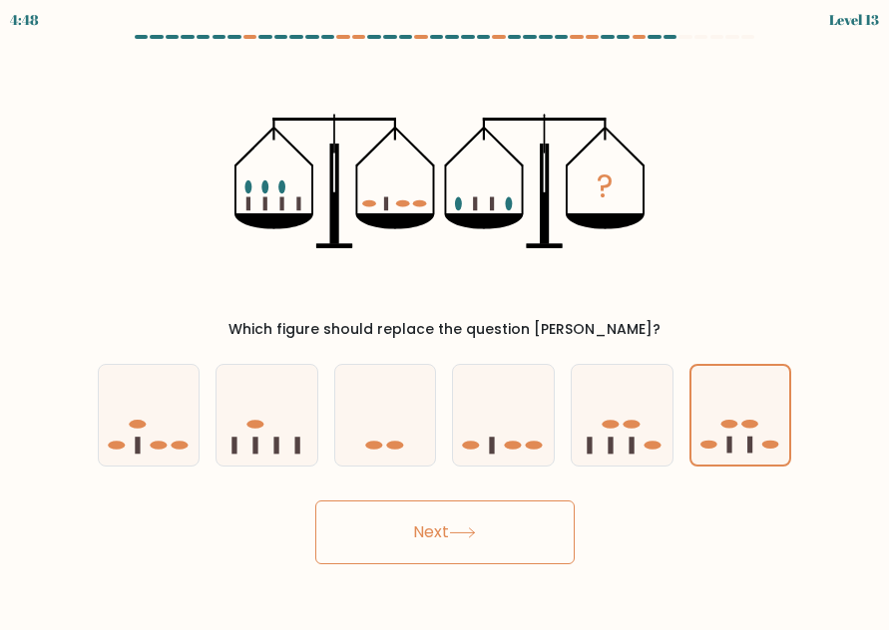
click at [432, 529] on button "Next" at bounding box center [444, 533] width 259 height 64
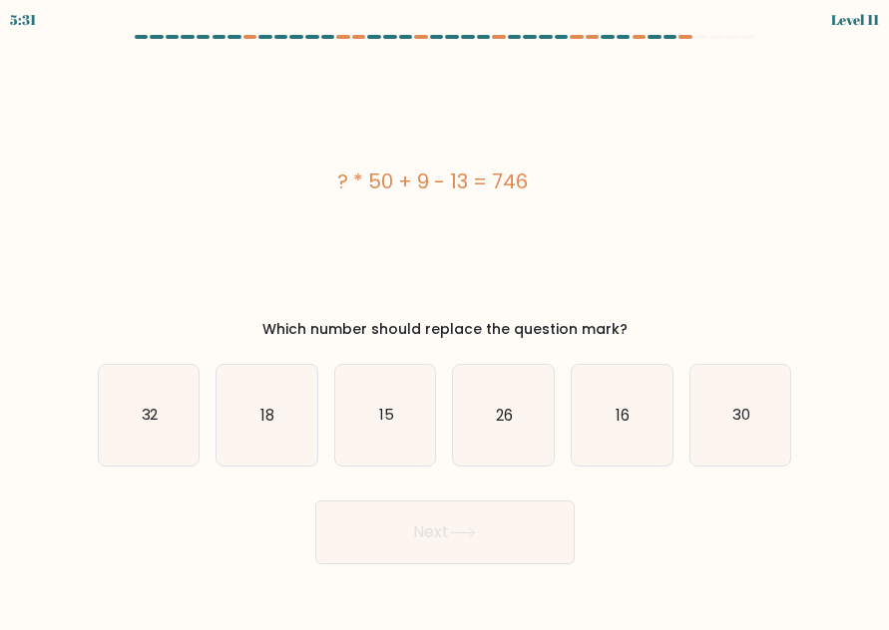
drag, startPoint x: 296, startPoint y: 161, endPoint x: 665, endPoint y: 189, distance: 370.2
click at [665, 189] on div "? * 50 + 9 - 13 = 746" at bounding box center [433, 181] width 670 height 269
click at [294, 207] on div "? * 50 + 9 - 13 = 746" at bounding box center [433, 181] width 670 height 269
click at [282, 210] on div "? * 50 + 9 - 13 = 746" at bounding box center [433, 181] width 670 height 269
click at [372, 428] on icon "15" at bounding box center [385, 415] width 101 height 101
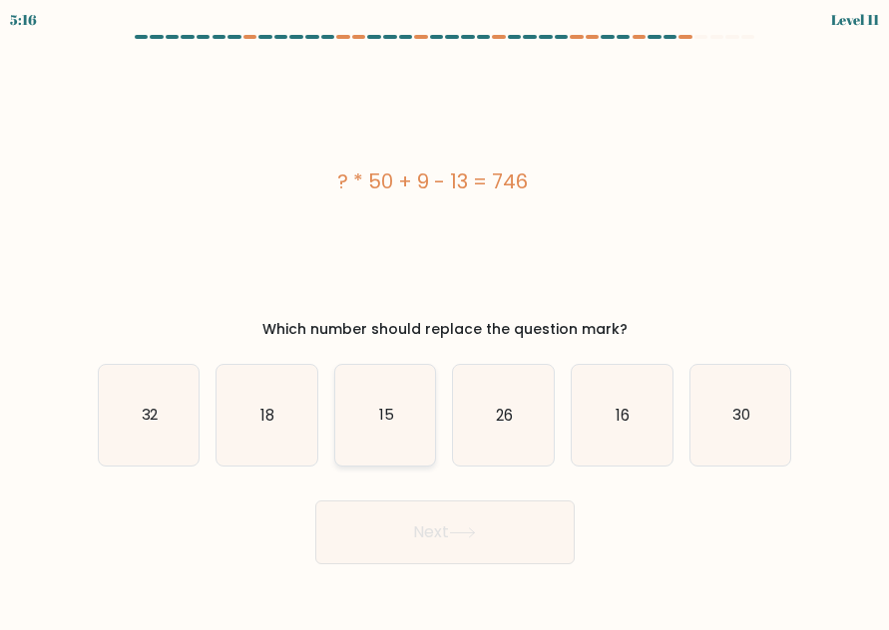
click at [445, 320] on input "c. 15" at bounding box center [445, 317] width 1 height 5
radio input "true"
click at [441, 513] on button "Next" at bounding box center [444, 533] width 259 height 64
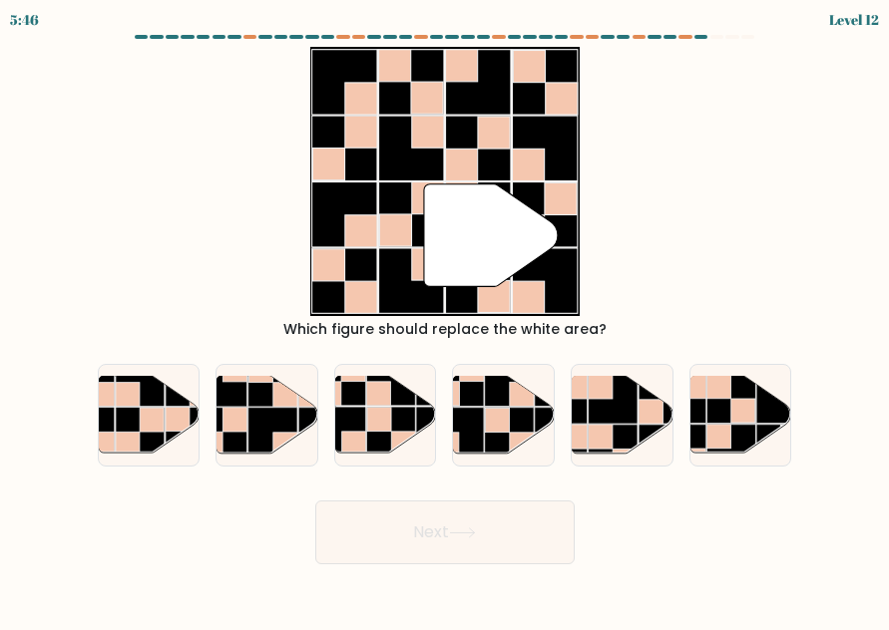
click at [184, 212] on div "" Which figure should replace the white area?" at bounding box center [445, 193] width 718 height 293
drag, startPoint x: 158, startPoint y: 220, endPoint x: 472, endPoint y: 323, distance: 330.6
click at [158, 220] on div "" Which figure should replace the white area?" at bounding box center [445, 193] width 718 height 293
click at [602, 425] on rect at bounding box center [601, 437] width 24 height 24
click at [446, 320] on input "e." at bounding box center [445, 317] width 1 height 5
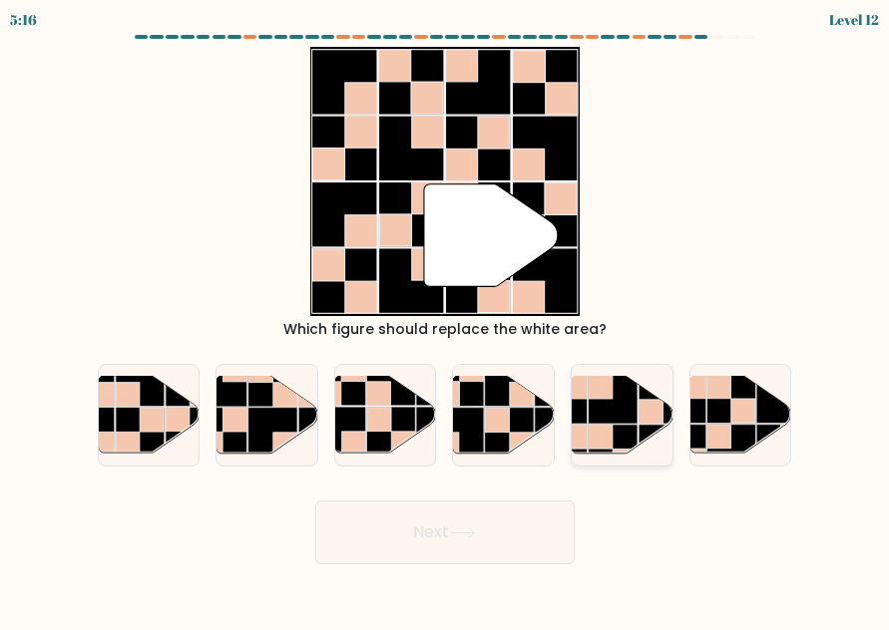
radio input "true"
click at [429, 533] on button "Next" at bounding box center [444, 533] width 259 height 64
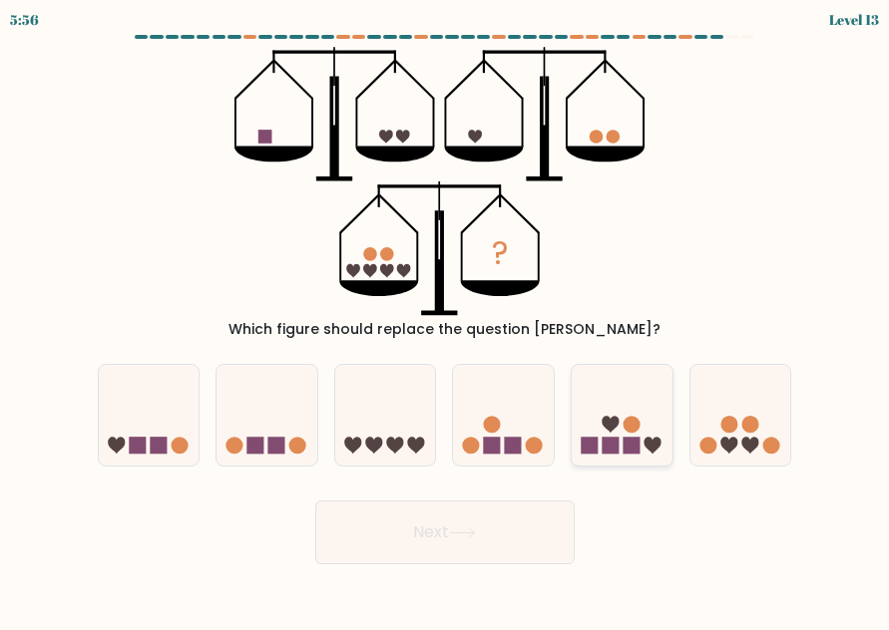
click at [612, 419] on icon at bounding box center [611, 424] width 17 height 17
click at [446, 320] on input "e." at bounding box center [445, 317] width 1 height 5
radio input "true"
click at [504, 495] on div "Next" at bounding box center [445, 528] width 718 height 74
click at [509, 512] on button "Next" at bounding box center [444, 533] width 259 height 64
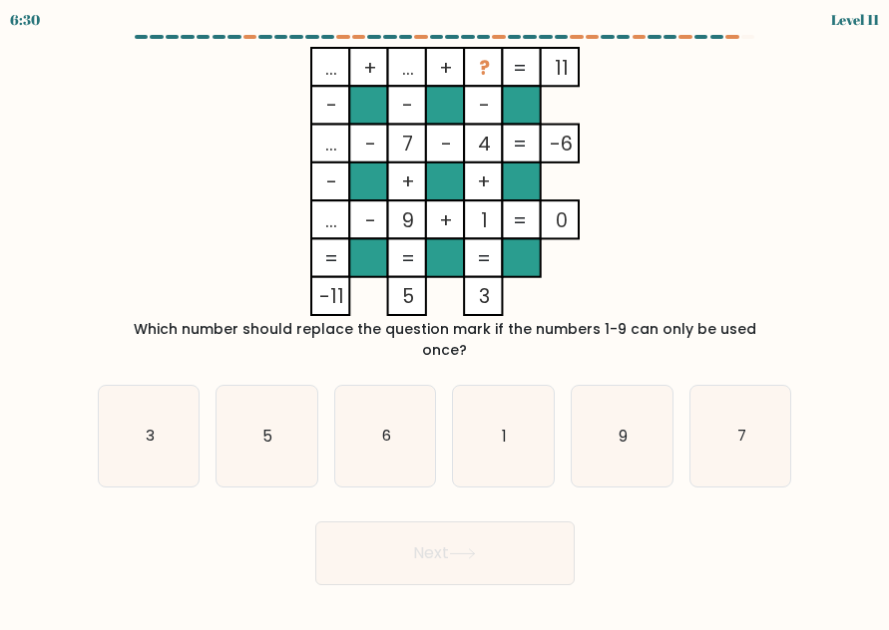
click at [184, 107] on icon "... + ... + ? 11 - - - ... - 7 - 4 -6 - + + ... - 9 + 1 = 0 = = = = -11 5 3 =" at bounding box center [445, 181] width 668 height 269
click at [132, 176] on icon "... + ... + ? 11 - - - ... - 7 - 4 -6 - + + ... - 9 + 1 = 0 = = = = -11 5 3 =" at bounding box center [445, 181] width 668 height 269
click at [392, 422] on icon "6" at bounding box center [385, 436] width 101 height 101
click at [445, 320] on input "c. 6" at bounding box center [445, 317] width 1 height 5
radio input "true"
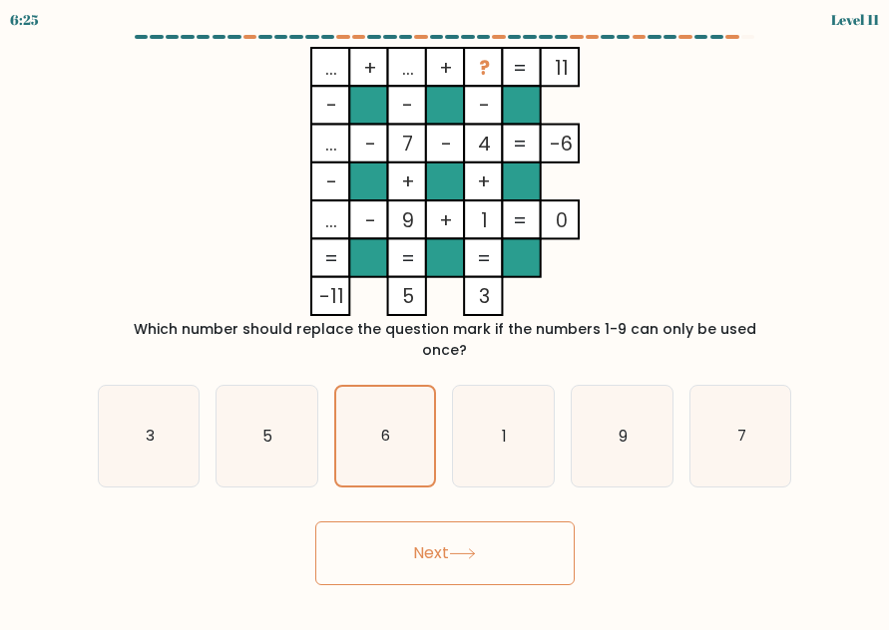
click at [406, 537] on button "Next" at bounding box center [444, 554] width 259 height 64
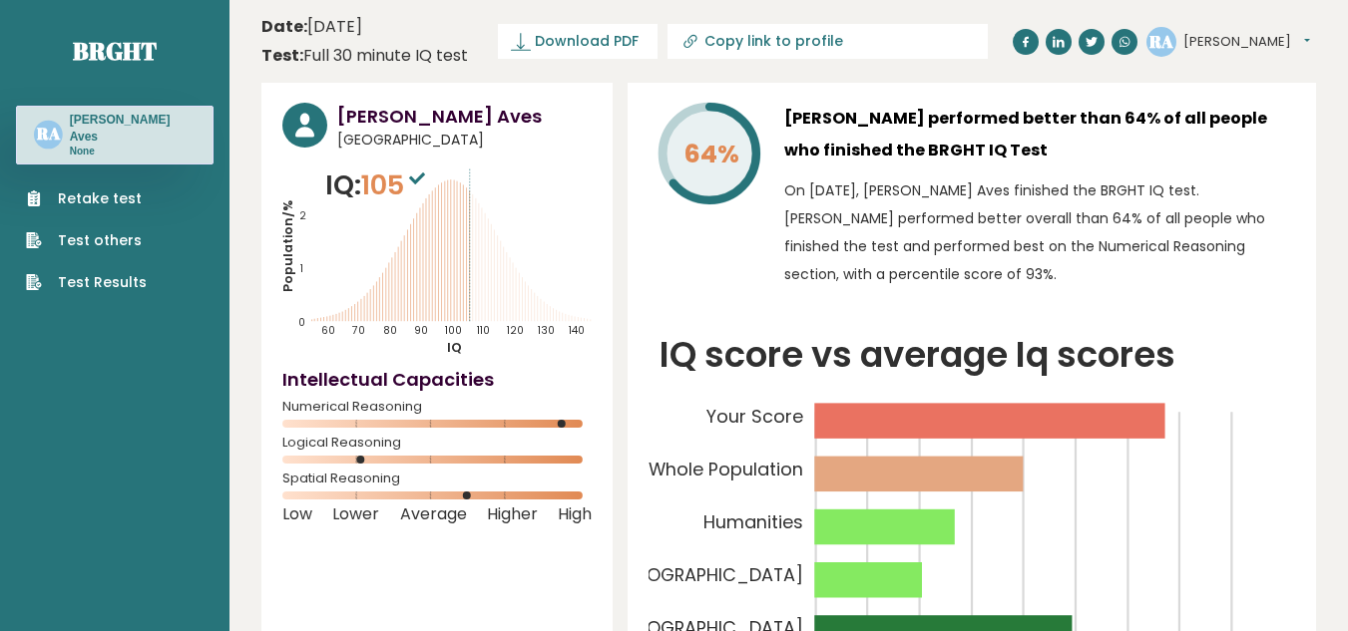
click at [873, 37] on div "RA Rose Fatima Dashboard Profile Settings Logout" at bounding box center [1231, 42] width 170 height 40
click at [873, 36] on button "[PERSON_NAME]" at bounding box center [1246, 42] width 127 height 20
click at [131, 128] on h3 "[PERSON_NAME] Aves" at bounding box center [133, 128] width 126 height 33
click at [39, 128] on text "RA" at bounding box center [48, 135] width 25 height 22
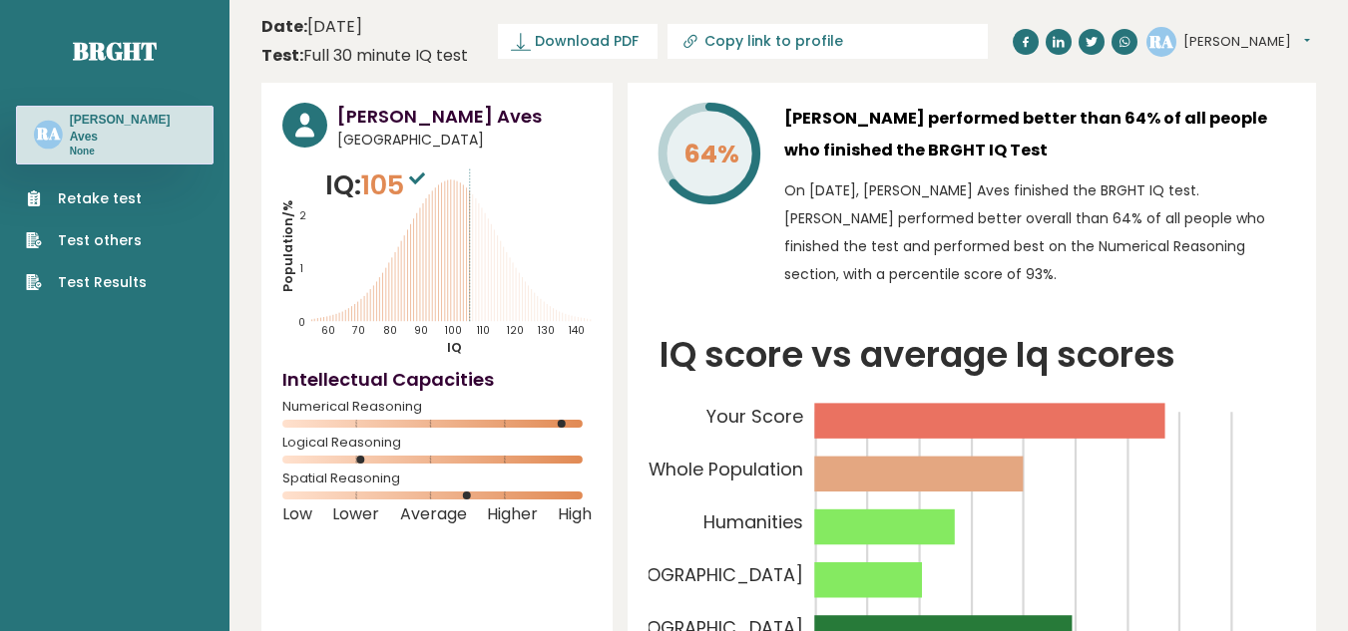
click at [873, 38] on button "[PERSON_NAME]" at bounding box center [1246, 42] width 127 height 20
click at [873, 98] on link "Profile" at bounding box center [1235, 101] width 102 height 28
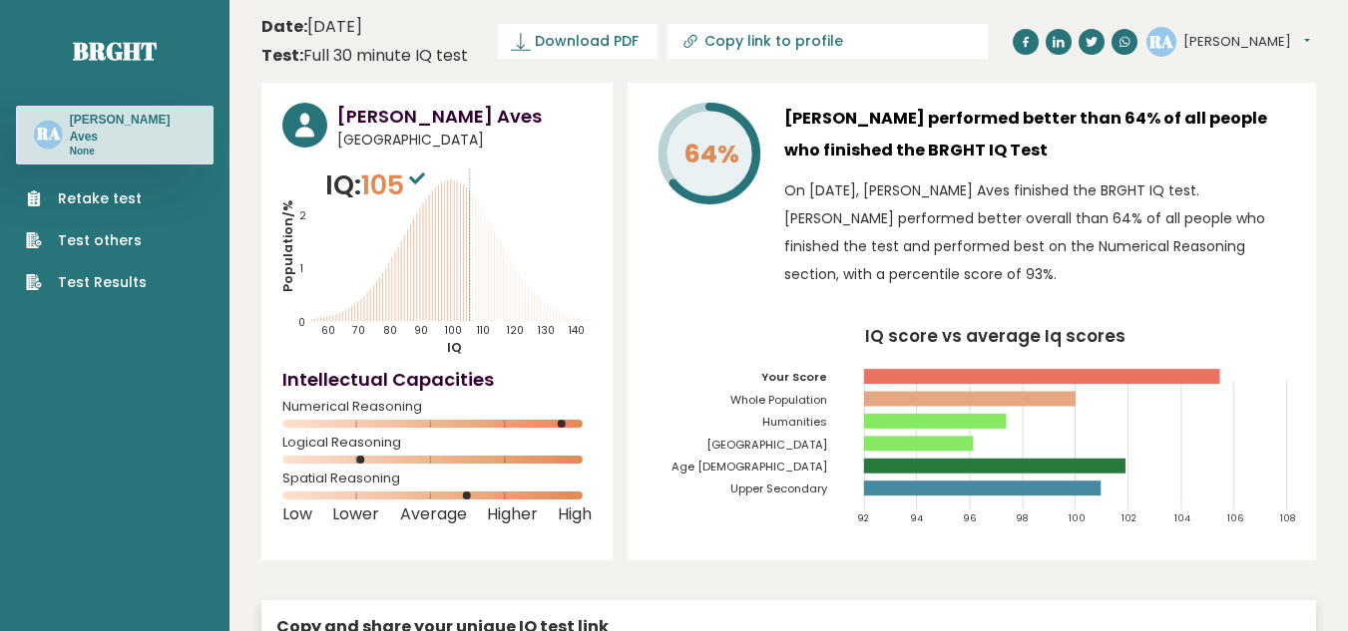
click at [1239, 33] on button "[PERSON_NAME]" at bounding box center [1246, 42] width 127 height 20
click at [307, 121] on icon at bounding box center [304, 126] width 19 height 24
click at [396, 120] on h3 "[PERSON_NAME] Aves" at bounding box center [464, 116] width 254 height 27
click at [1228, 39] on button "[PERSON_NAME]" at bounding box center [1246, 42] width 127 height 20
click at [1218, 92] on link "Profile" at bounding box center [1235, 101] width 102 height 28
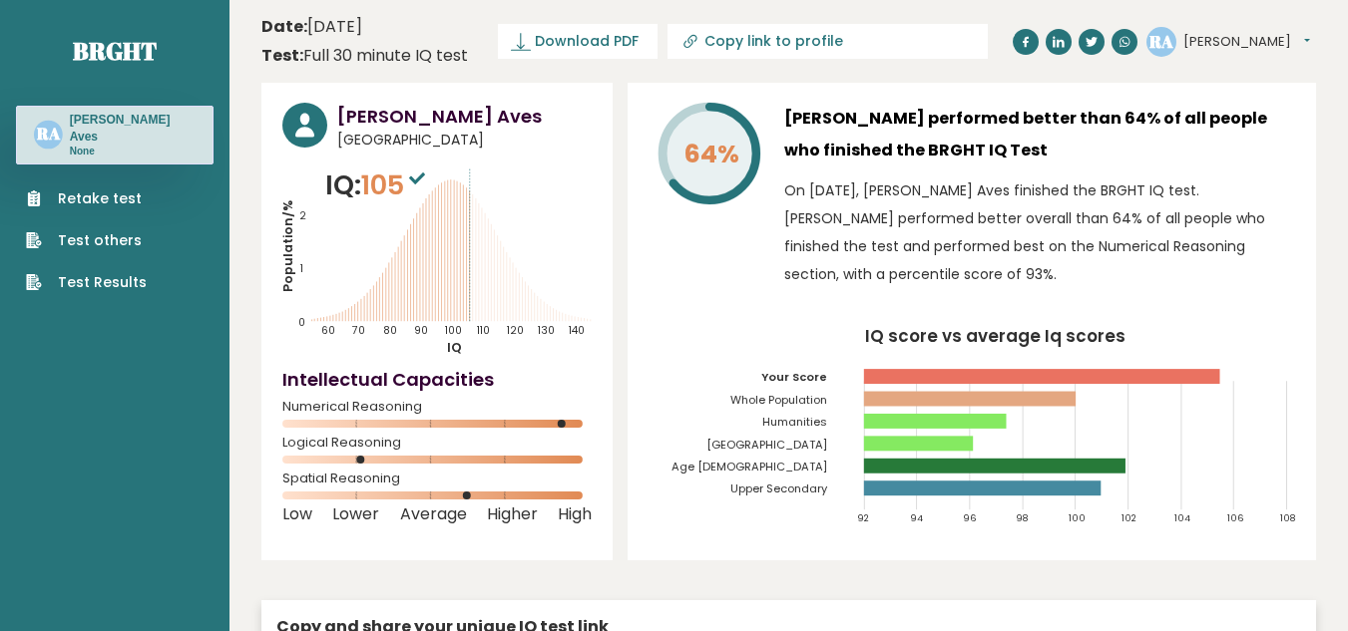
click at [1246, 40] on button "[PERSON_NAME]" at bounding box center [1246, 42] width 127 height 20
click at [1110, 39] on header "Date: [DATE] Test: Full 30 minute IQ test Download PDF Downloading... Downloadi…" at bounding box center [788, 41] width 1054 height 63
